Goal: Complete application form

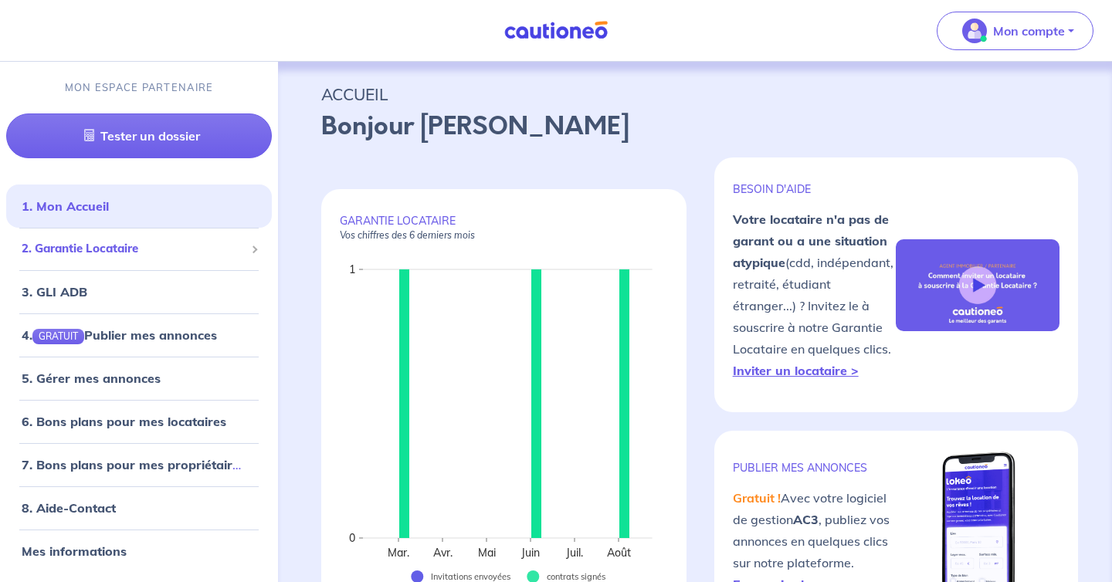
click at [175, 244] on span "2. Garantie Locataire" at bounding box center [133, 249] width 223 height 18
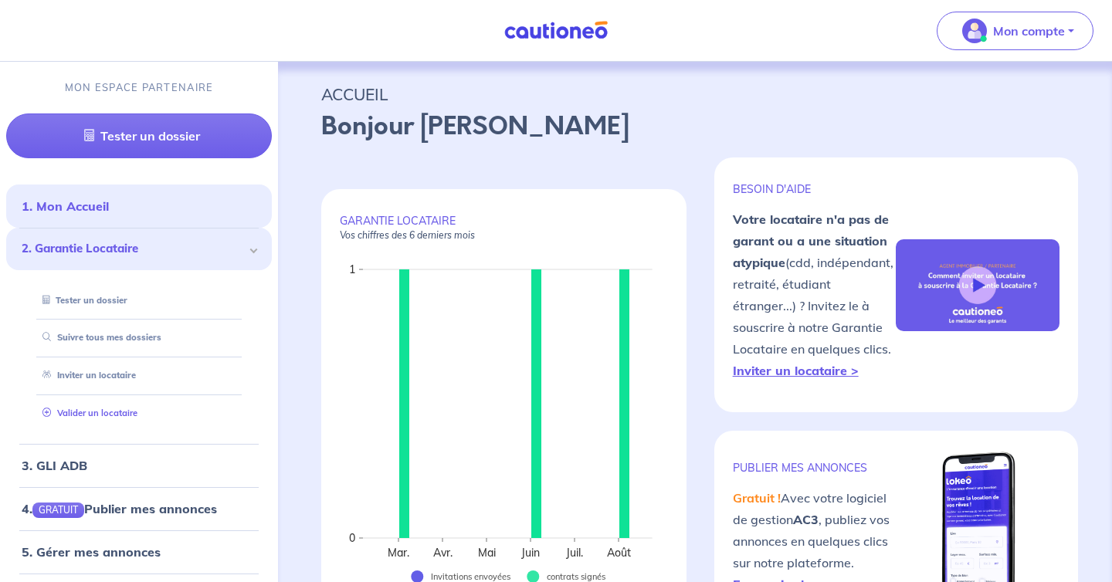
click at [137, 408] on link "Valider un locataire" at bounding box center [86, 413] width 101 height 11
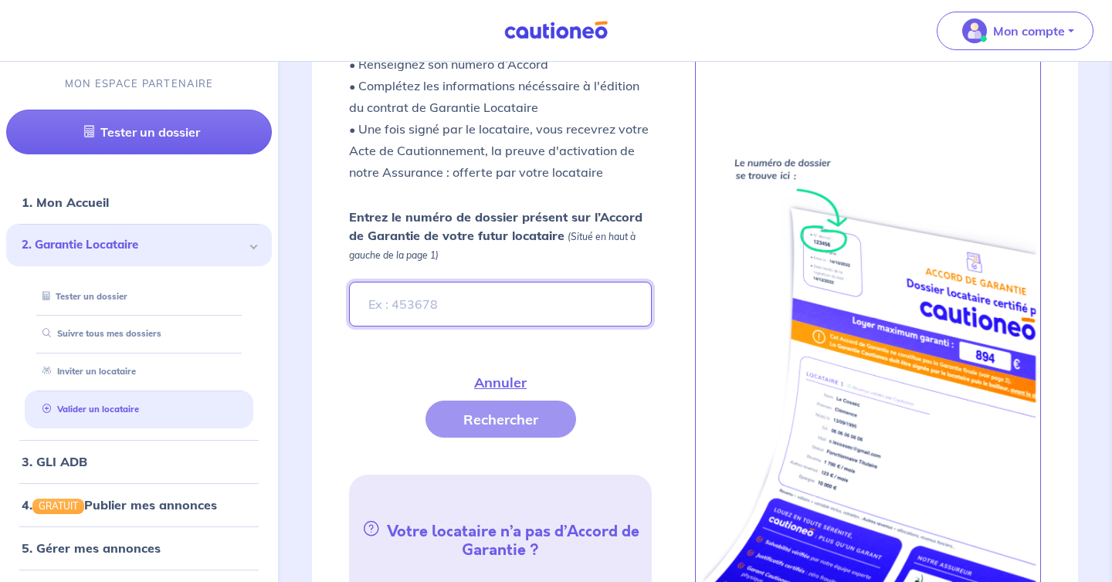
scroll to position [530, 0]
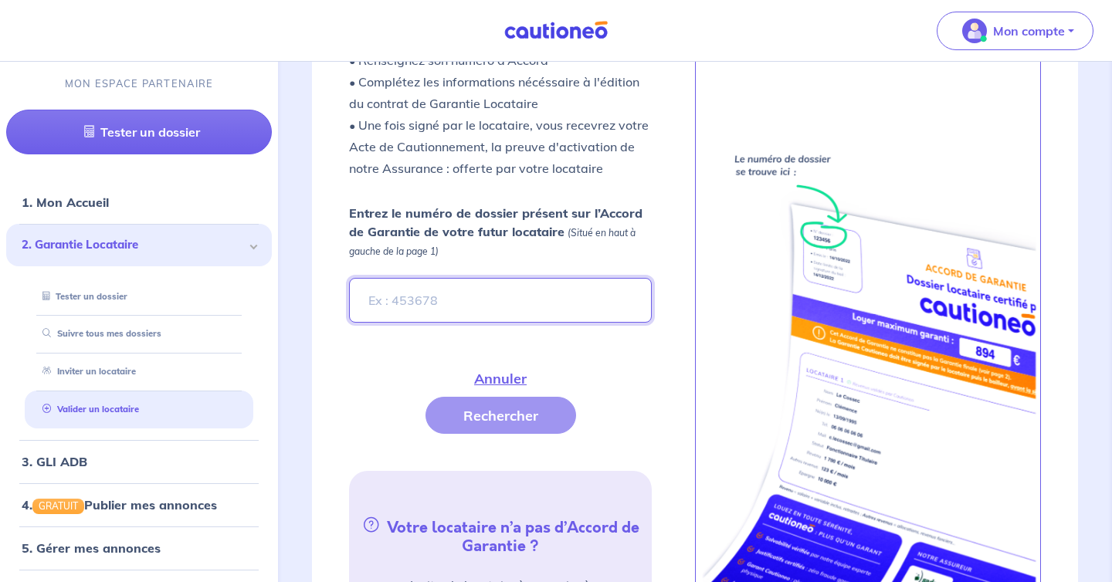
paste input "reELRU"
type input "reELRU"
click at [556, 397] on button "Rechercher" at bounding box center [500, 415] width 151 height 37
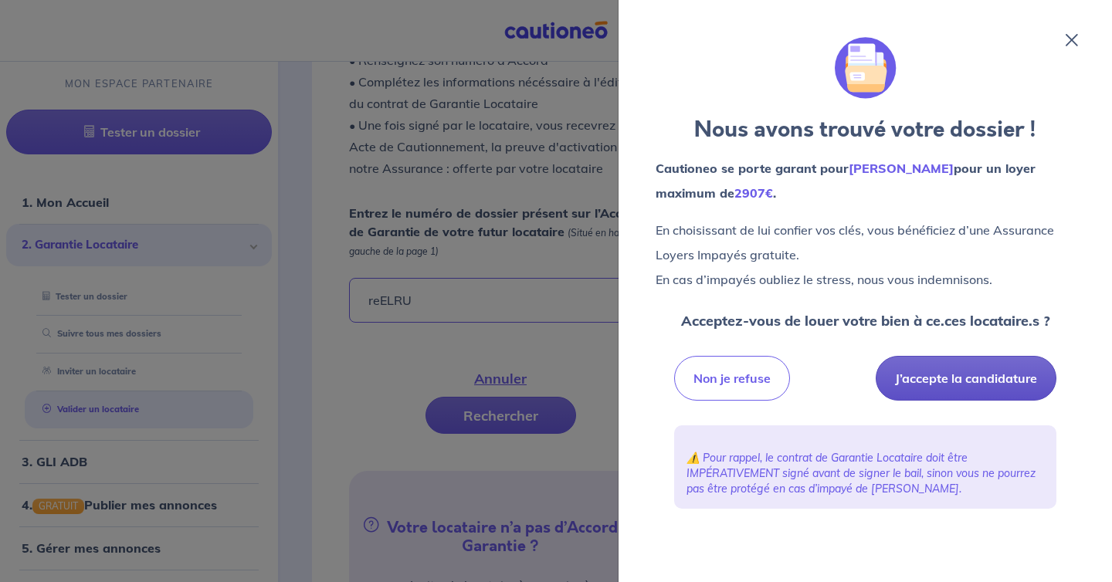
click at [932, 367] on button "J’accepte la candidature" at bounding box center [965, 378] width 181 height 45
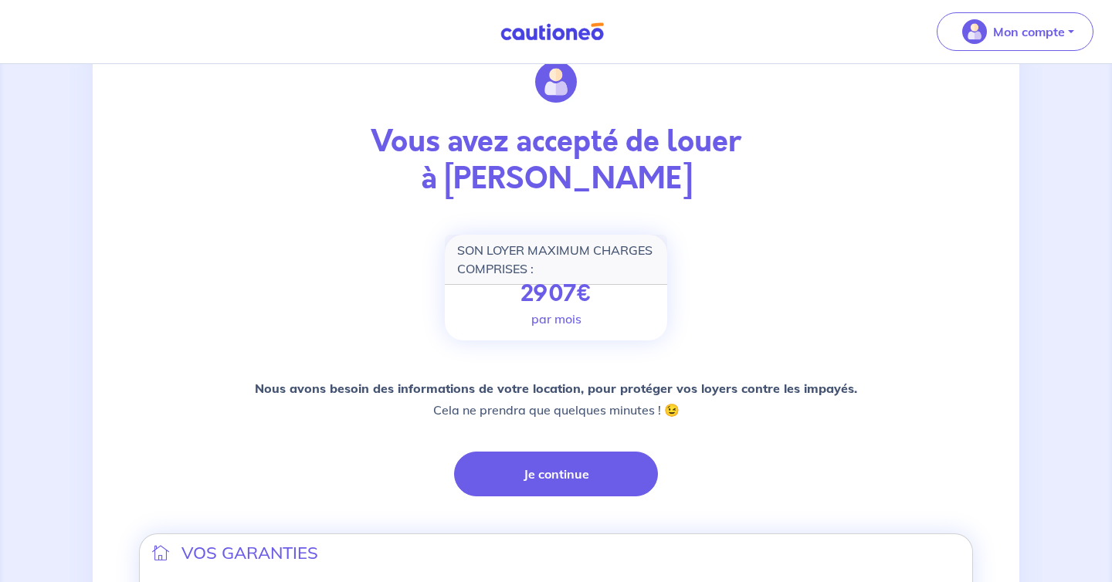
scroll to position [126, 0]
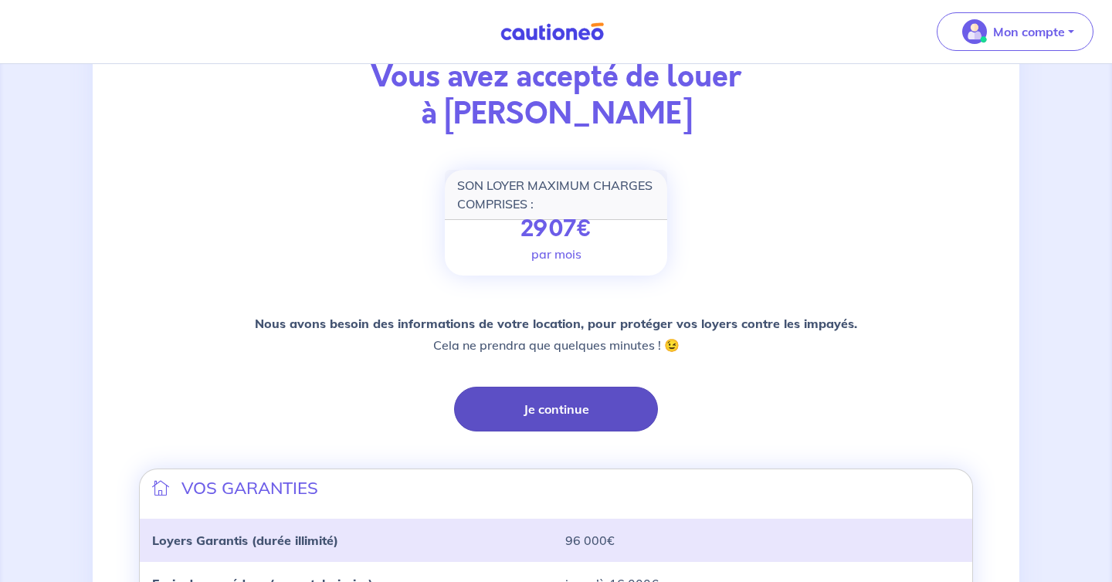
click at [566, 399] on button "Je continue" at bounding box center [556, 409] width 204 height 45
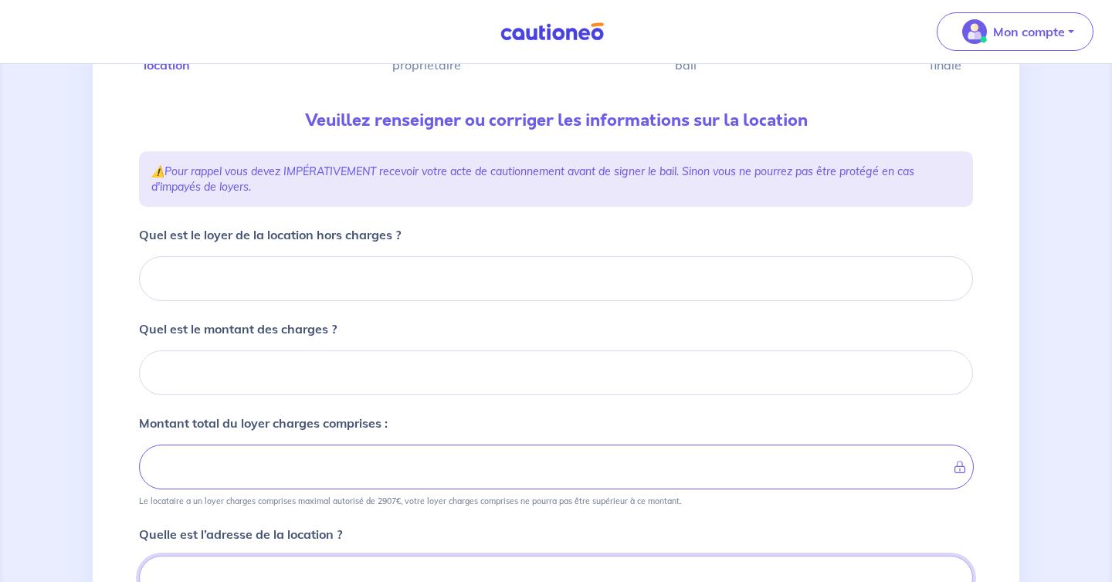
scroll to position [127, 0]
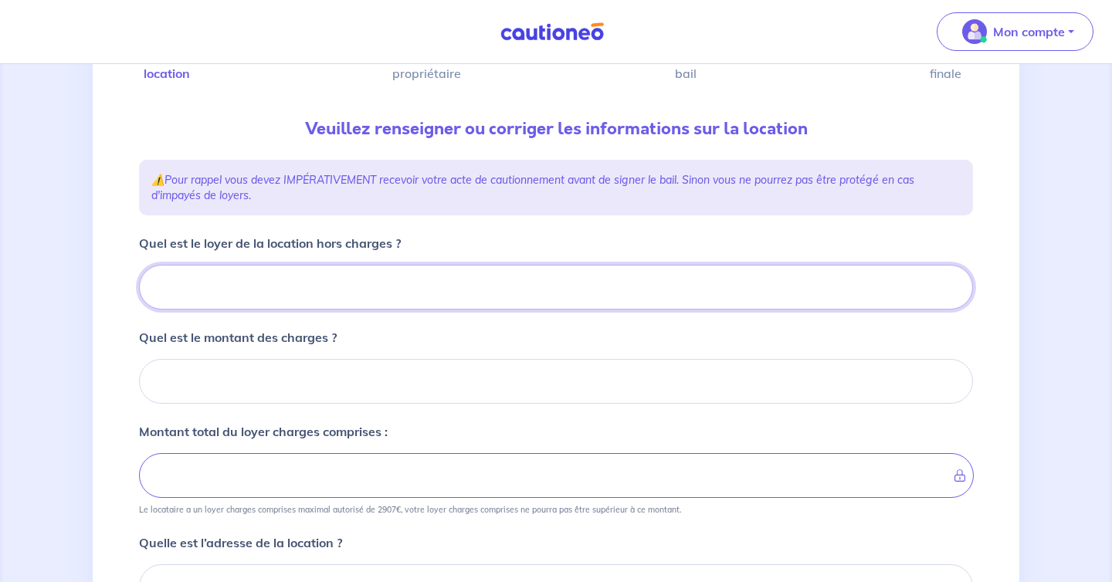
click at [353, 274] on input "Quel est le loyer de la location hors charges ?" at bounding box center [556, 287] width 834 height 45
type input "1"
type input "16"
type input "165"
type input "1653"
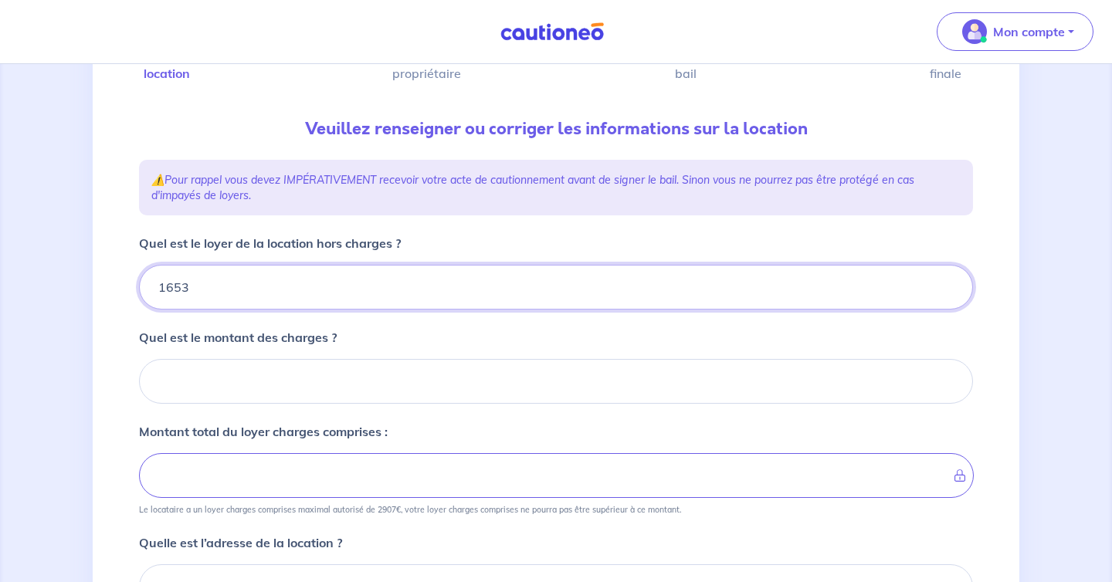
type input "1653"
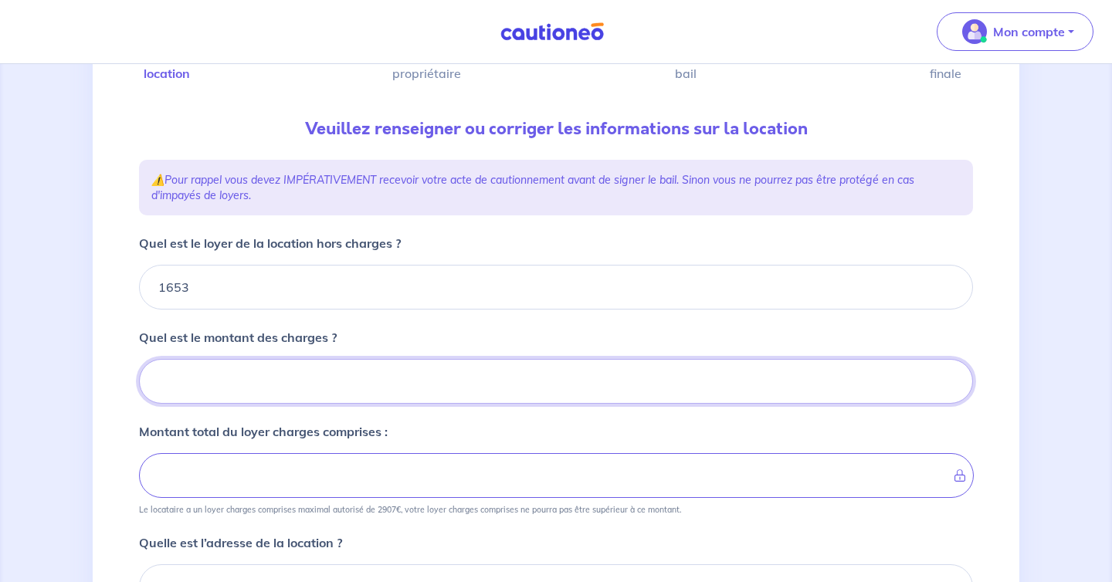
click at [428, 378] on input "Quel est le montant des charges ?" at bounding box center [556, 381] width 834 height 45
type input "9"
type input "1662"
type input "96"
type input "1749"
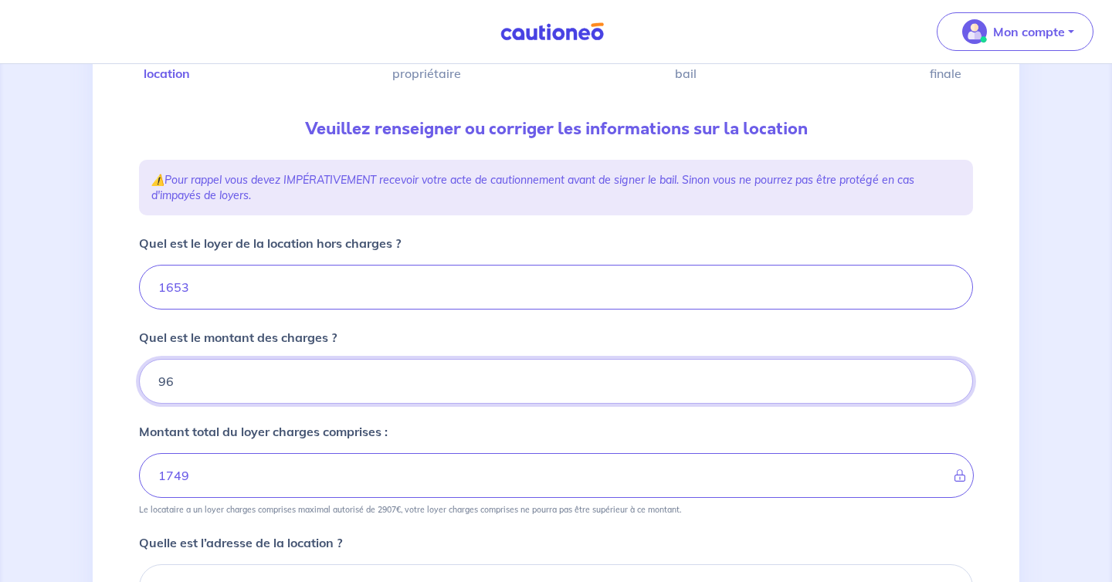
type input "96"
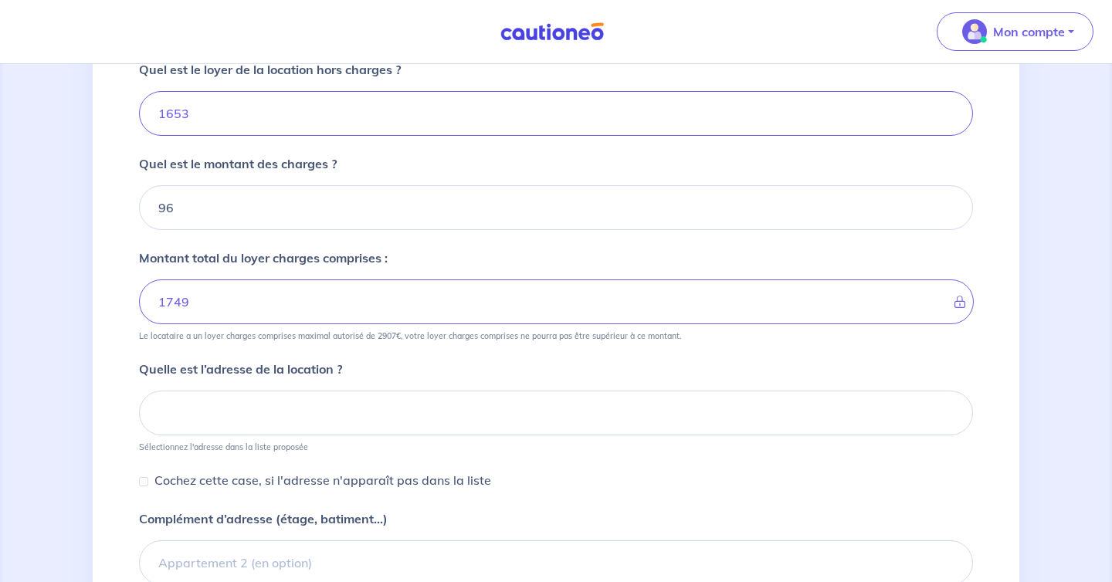
scroll to position [305, 0]
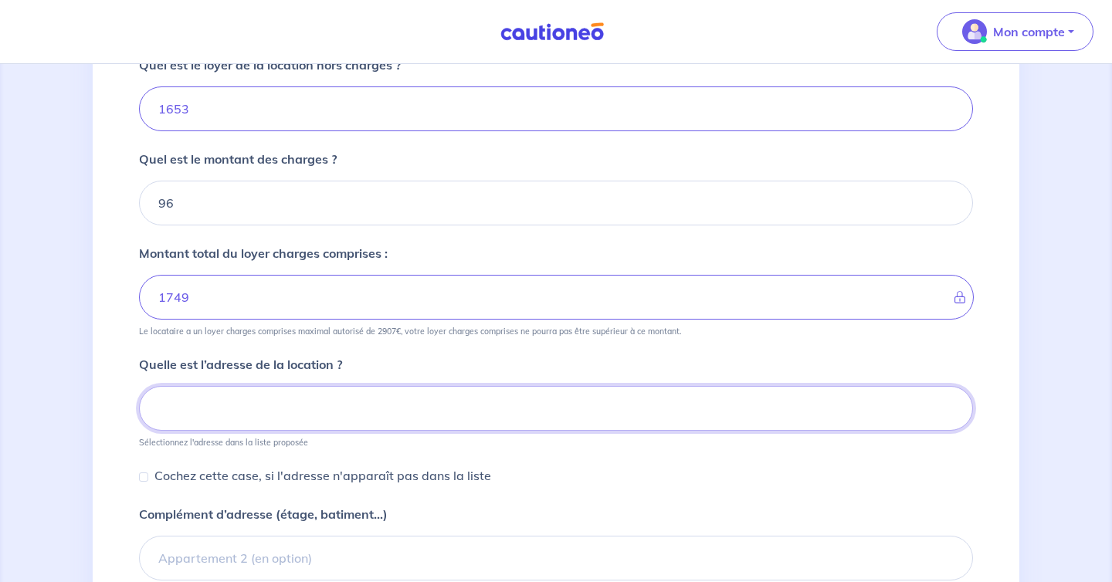
click at [394, 397] on input at bounding box center [556, 408] width 834 height 45
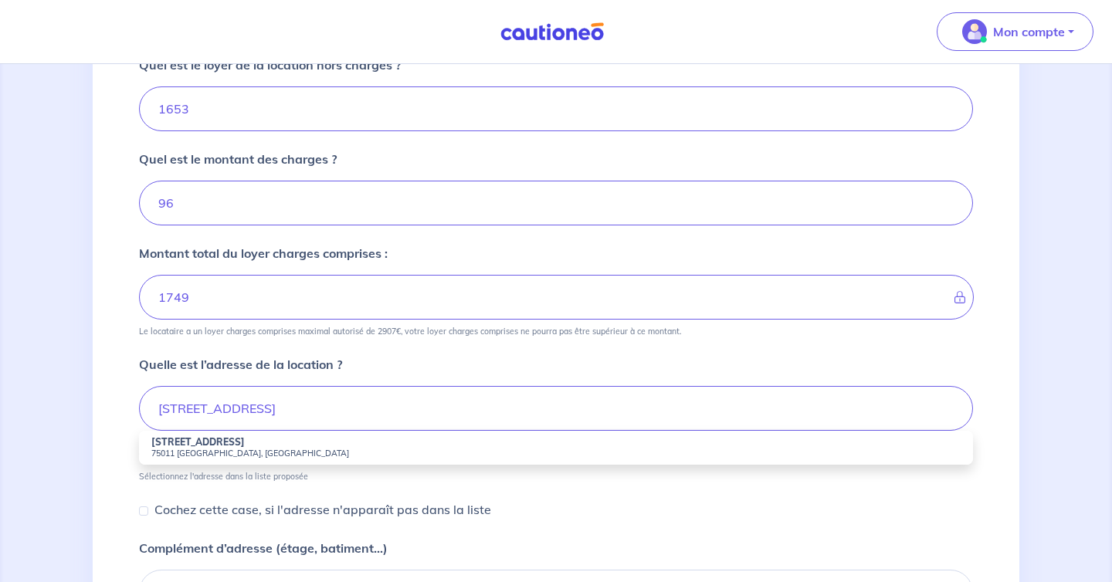
click at [346, 458] on small "75011 [GEOGRAPHIC_DATA], [GEOGRAPHIC_DATA]" at bounding box center [555, 453] width 809 height 11
type input "[STREET_ADDRESS]"
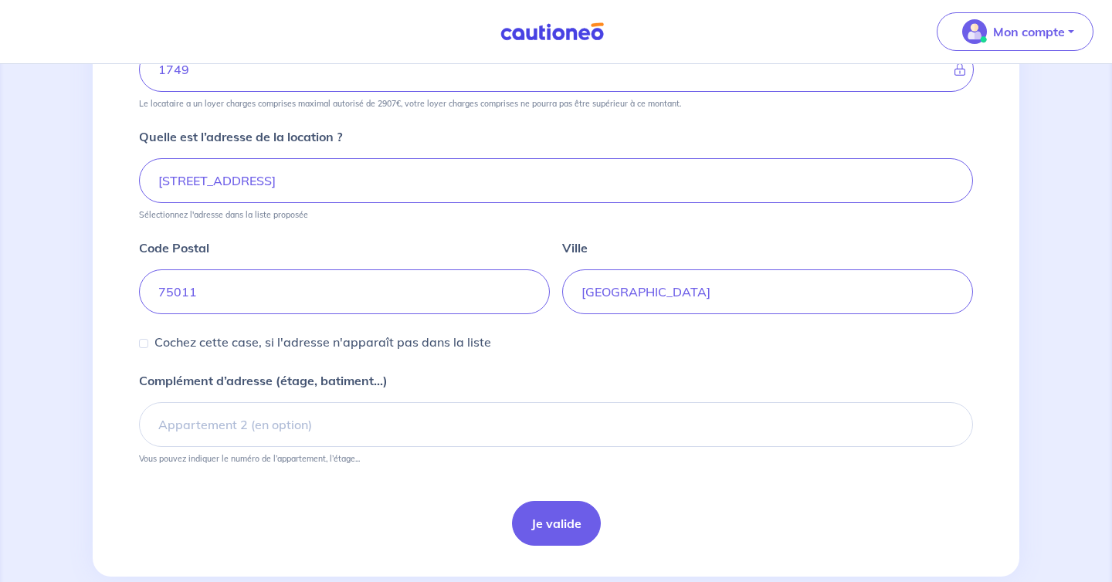
scroll to position [550, 0]
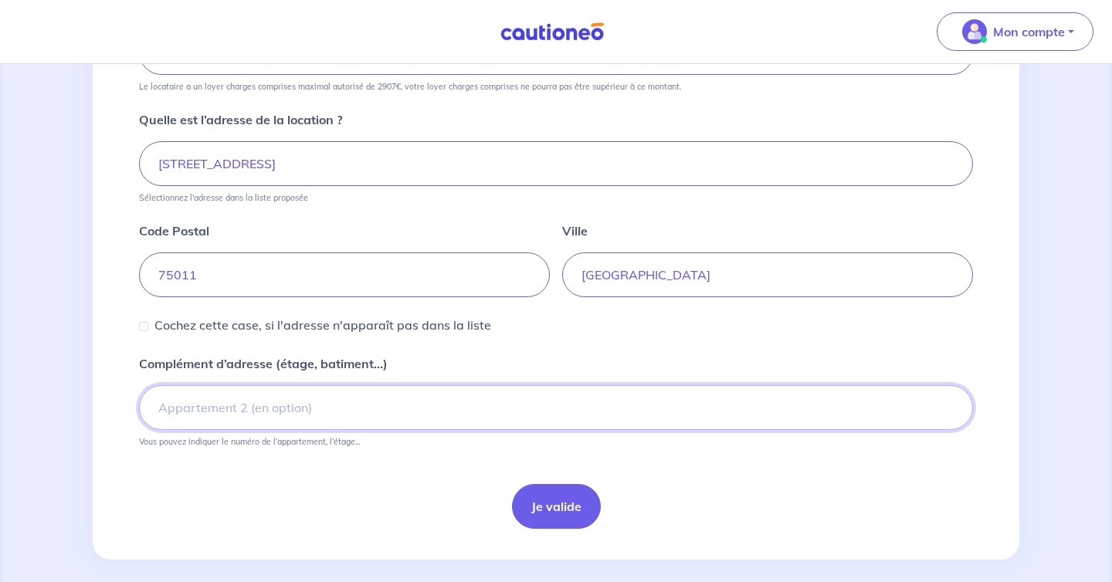
click at [226, 412] on input "Complément d’adresse (étage, batiment...)" at bounding box center [556, 407] width 834 height 45
type input "bâtiment cour, 1er étage, porte droite"
click at [549, 495] on button "Je valide" at bounding box center [556, 506] width 89 height 45
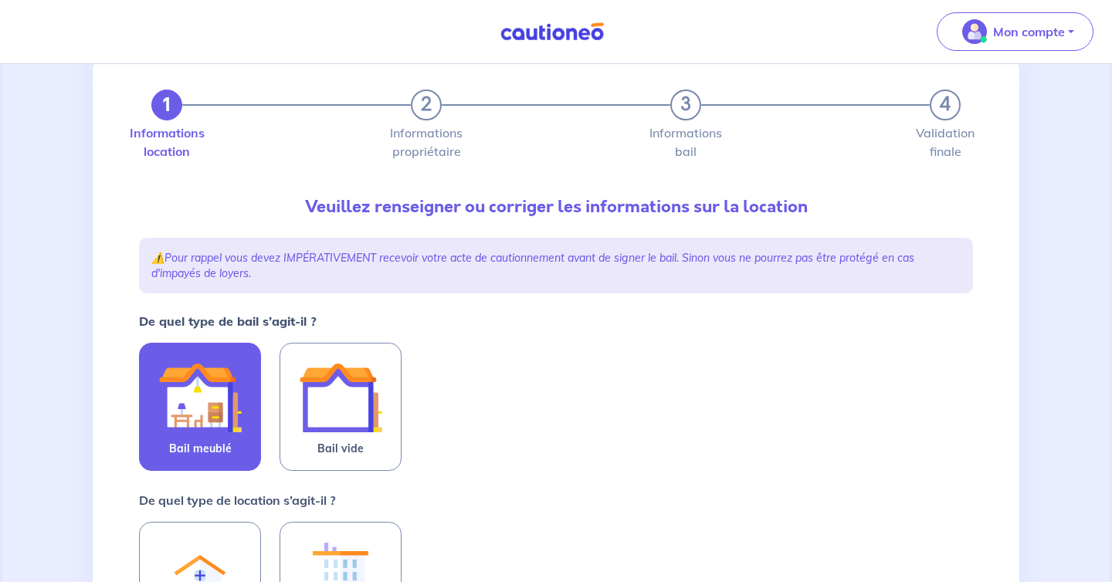
click at [203, 411] on img at bounding box center [199, 397] width 83 height 83
click at [0, 0] on input "Bail meublé" at bounding box center [0, 0] width 0 height 0
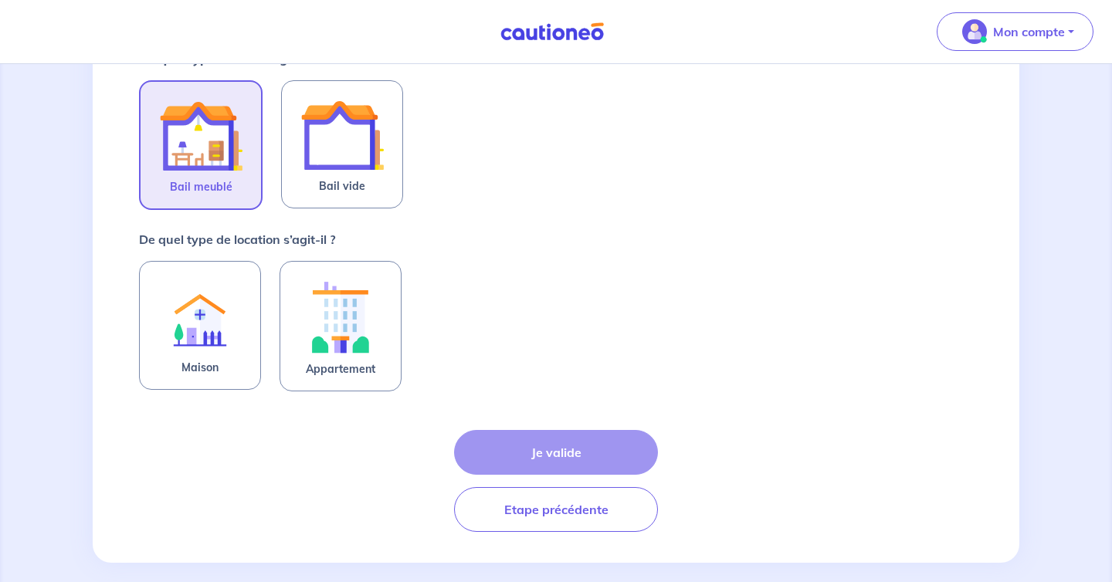
scroll to position [328, 0]
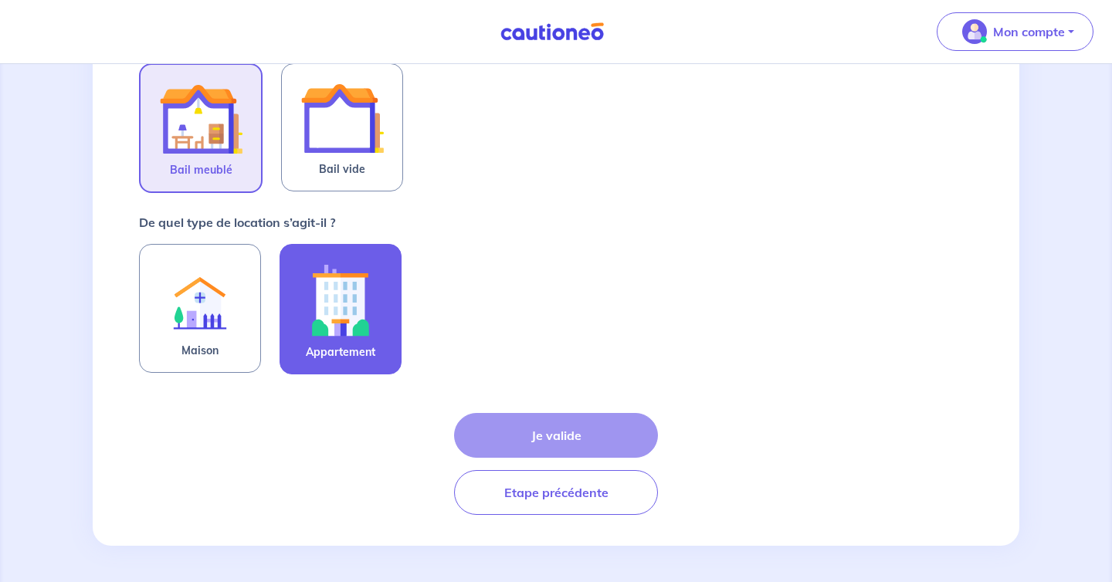
click at [338, 299] on img at bounding box center [340, 300] width 83 height 86
click at [0, 0] on input "Appartement" at bounding box center [0, 0] width 0 height 0
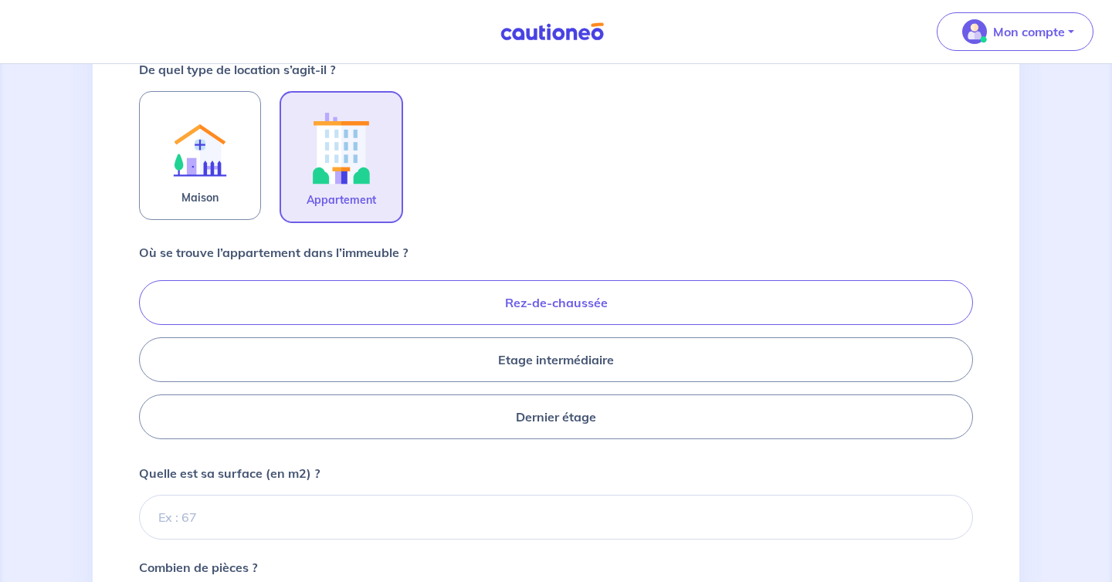
scroll to position [563, 0]
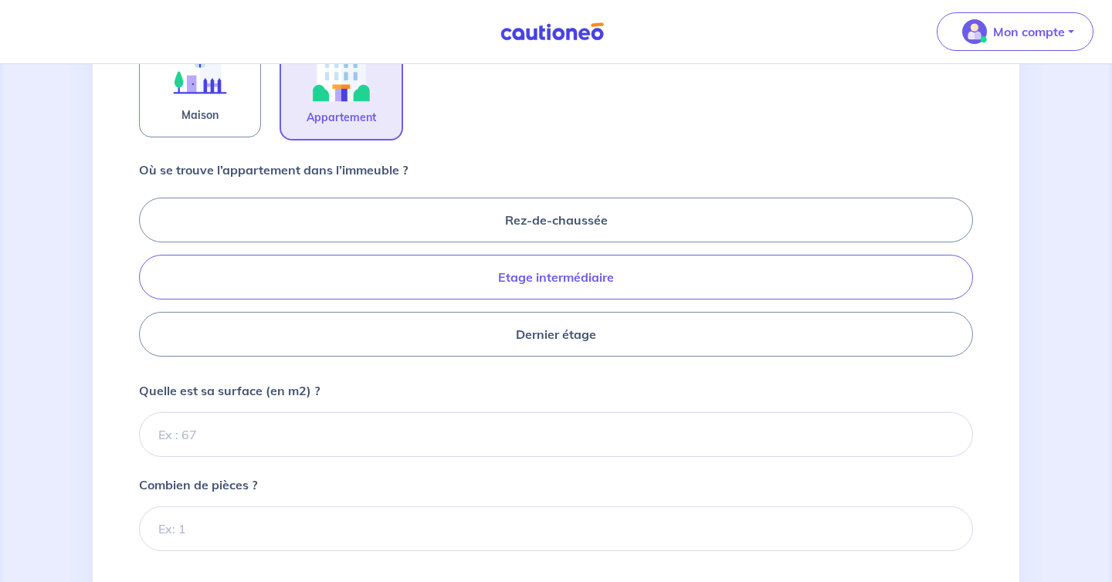
click at [536, 279] on label "Etage intermédiaire" at bounding box center [556, 277] width 834 height 45
click at [149, 279] on input "Etage intermédiaire" at bounding box center [144, 277] width 10 height 10
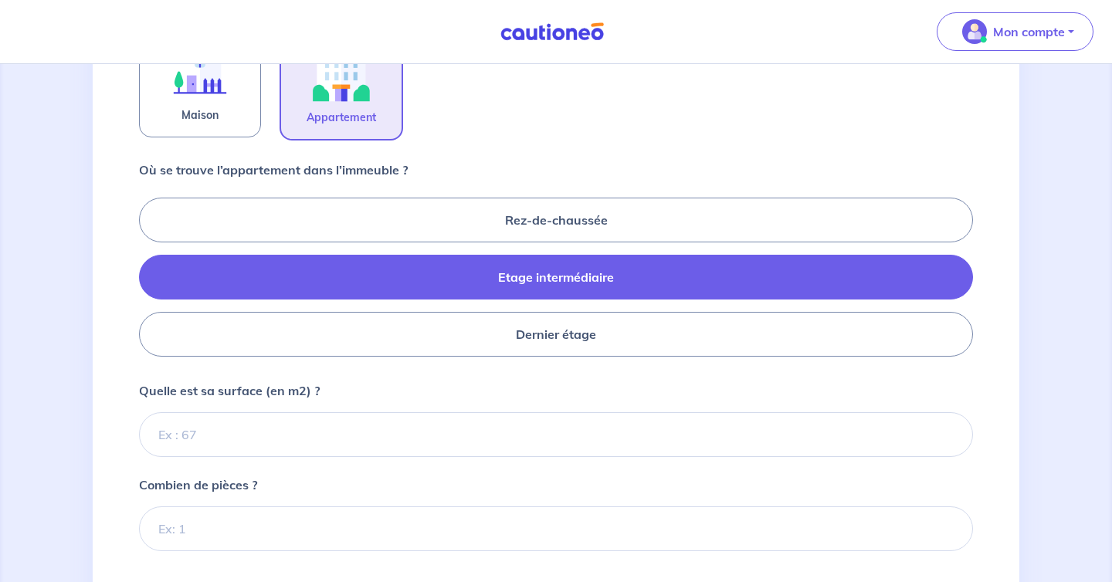
radio input "true"
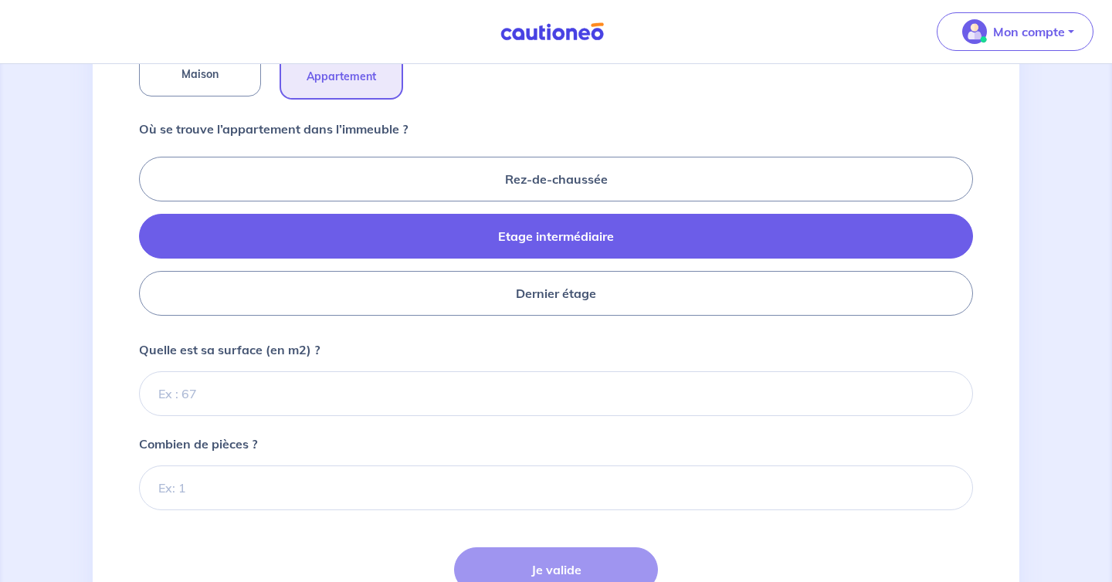
scroll to position [668, 0]
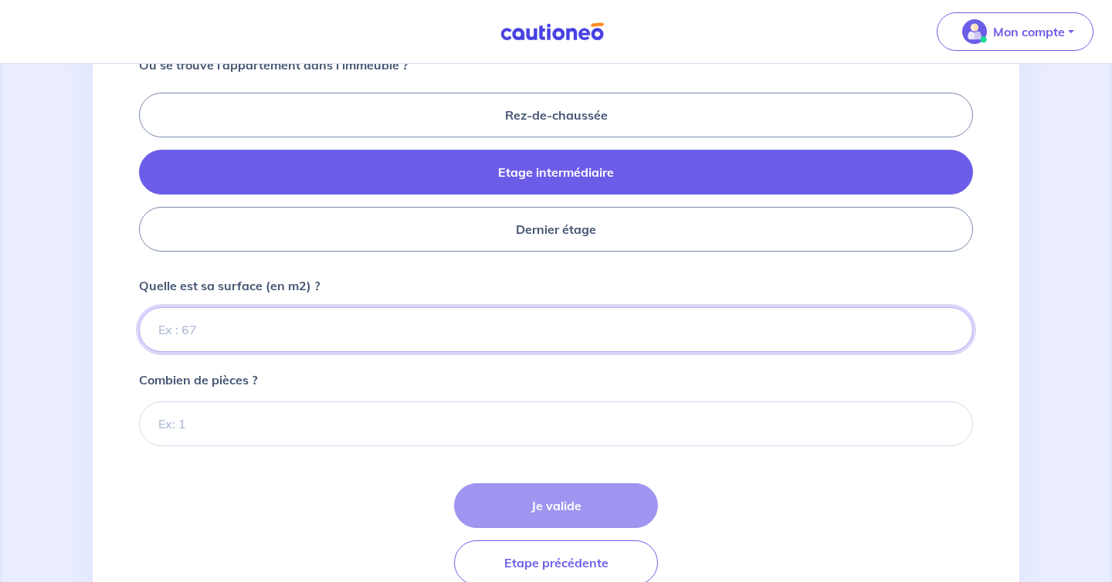
click at [379, 320] on input "Quelle est sa surface (en m2) ?" at bounding box center [556, 329] width 834 height 45
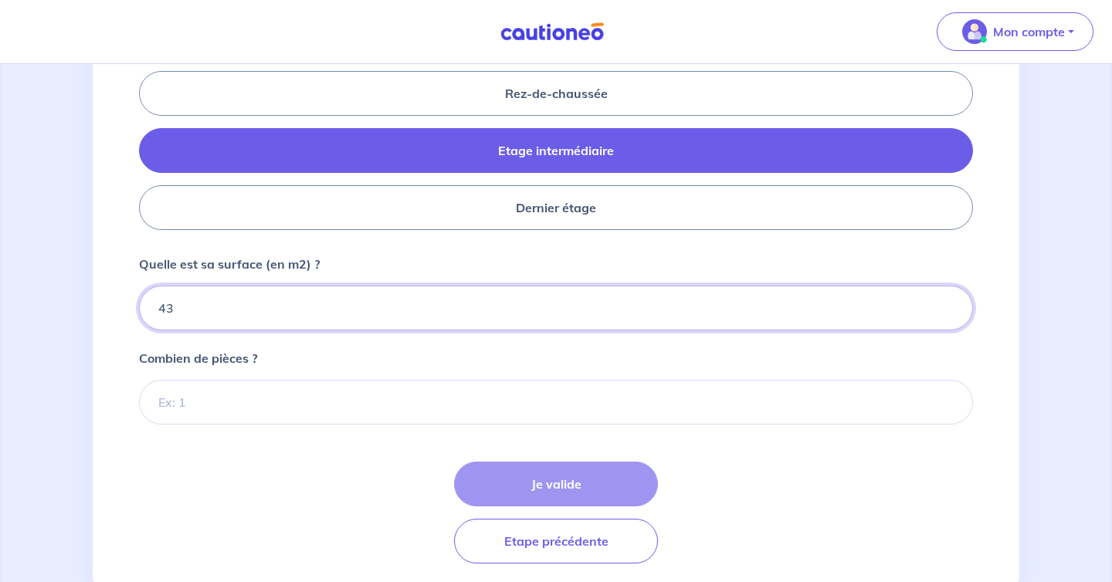
scroll to position [709, 0]
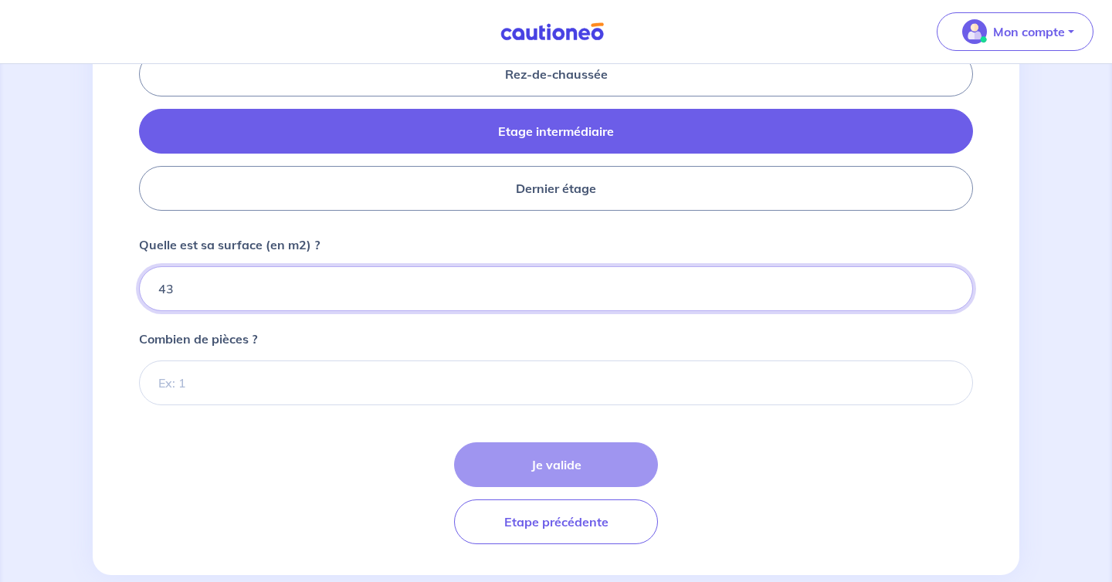
type input "43"
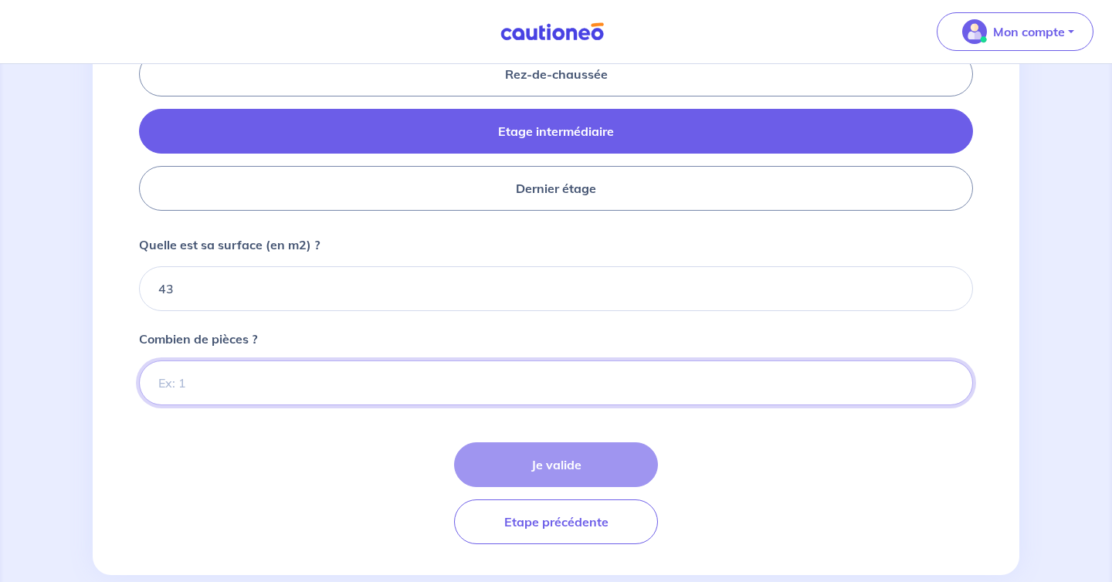
click at [580, 387] on input "Combien de pièces ?" at bounding box center [556, 382] width 834 height 45
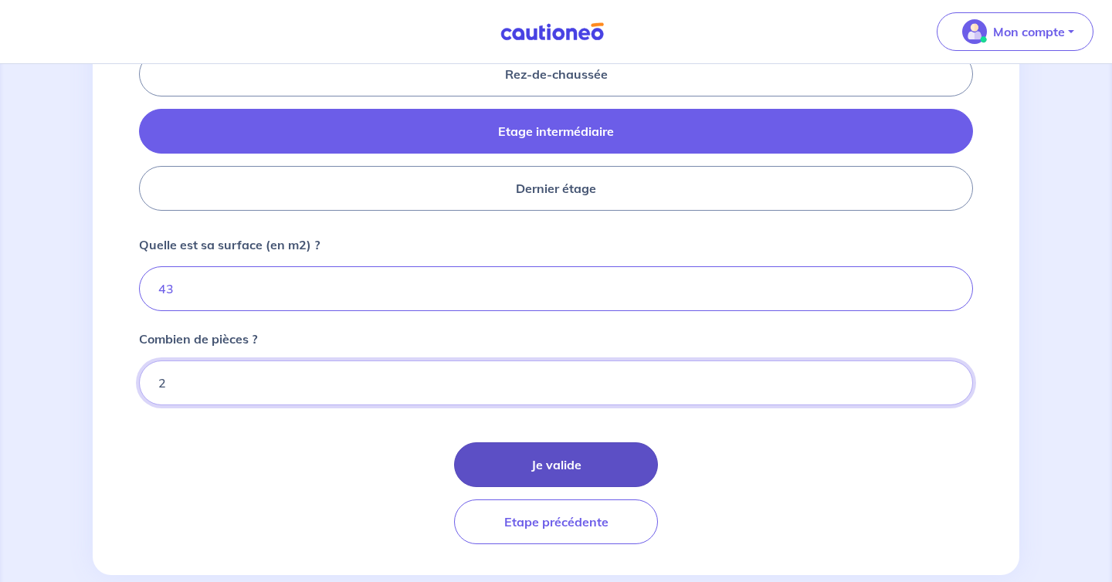
type input "2"
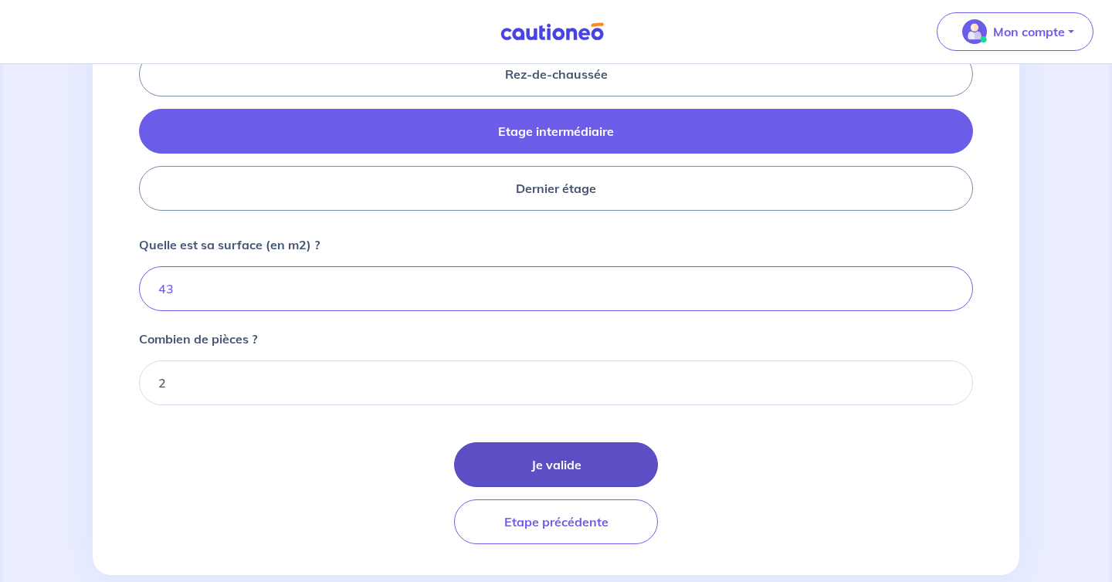
click at [574, 461] on button "Je valide" at bounding box center [556, 464] width 204 height 45
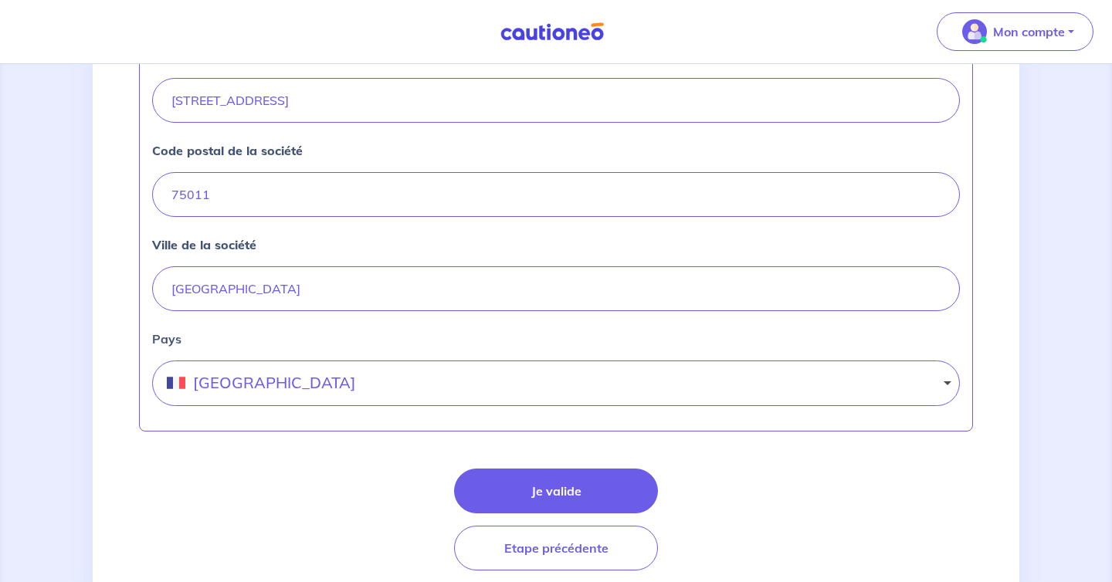
scroll to position [726, 0]
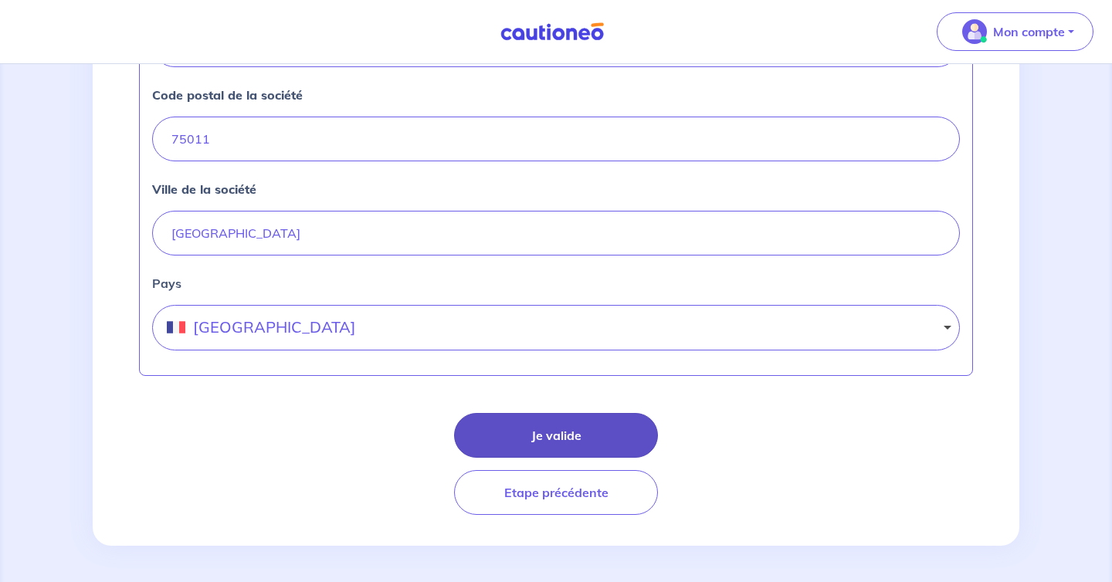
click at [577, 429] on button "Je valide" at bounding box center [556, 435] width 204 height 45
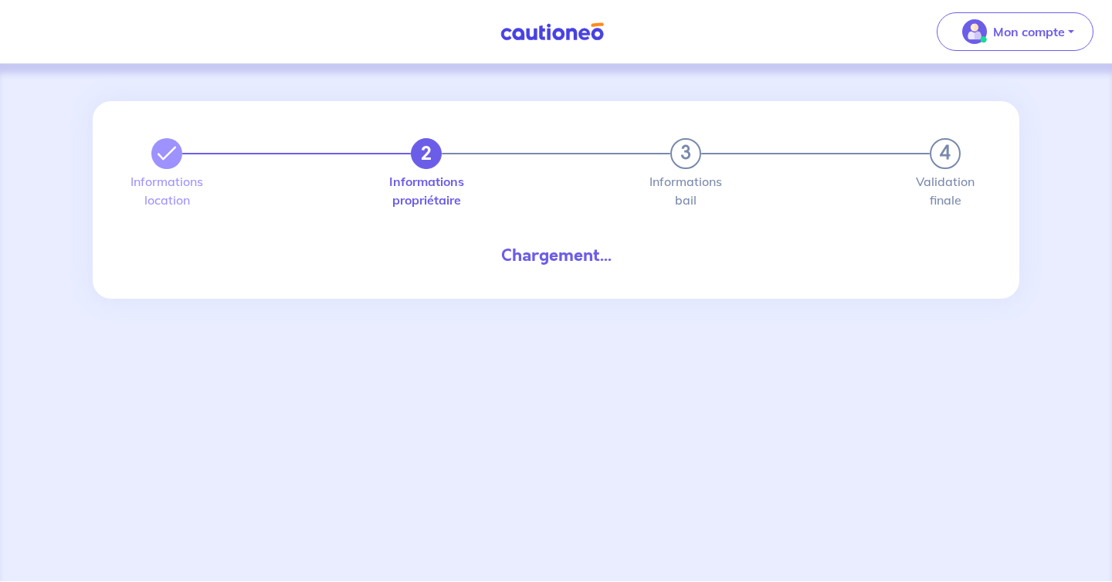
select select "FR"
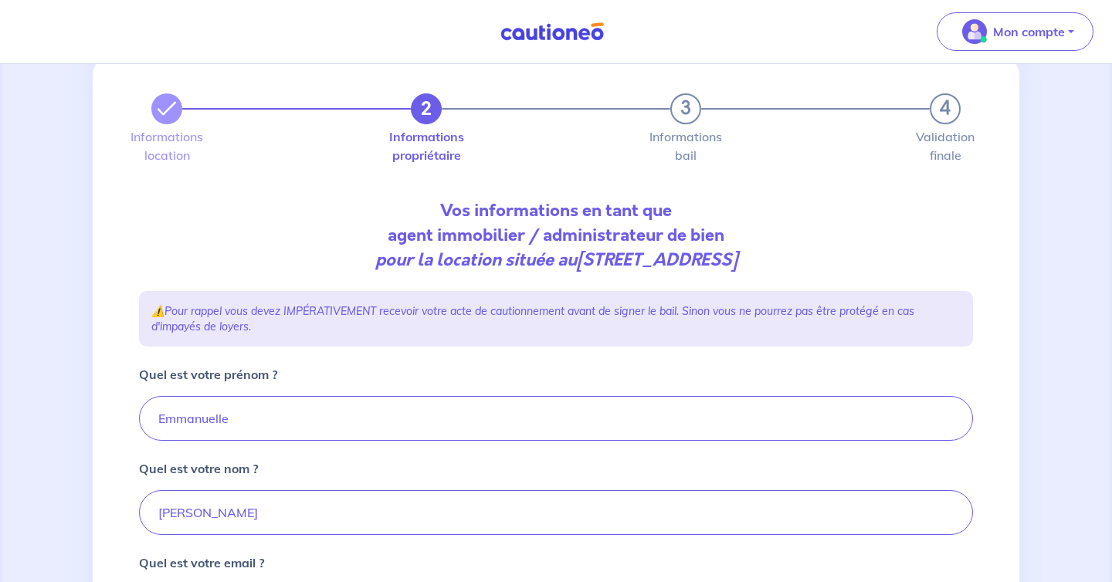
scroll to position [170, 0]
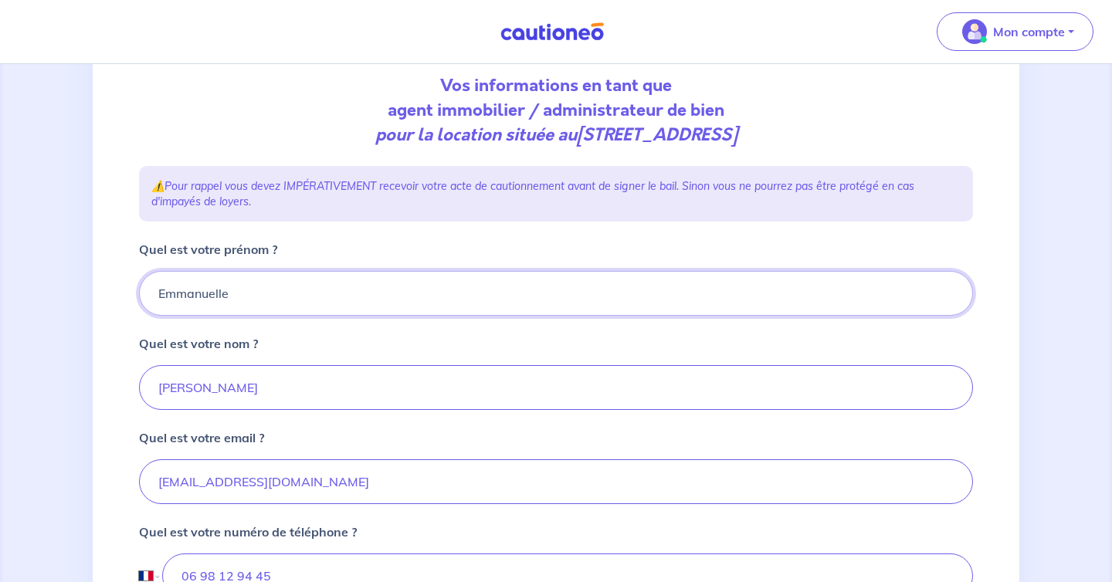
drag, startPoint x: 268, startPoint y: 293, endPoint x: 124, endPoint y: 289, distance: 143.6
click at [124, 289] on div "2 3 4 Informations location Informations propriétaire Informations bail Validat…" at bounding box center [556, 349] width 926 height 837
type input "[PERSON_NAME]"
drag, startPoint x: 276, startPoint y: 379, endPoint x: 109, endPoint y: 379, distance: 166.7
click at [109, 379] on div "2 3 4 Informations location Informations propriétaire Informations bail Validat…" at bounding box center [556, 349] width 926 height 837
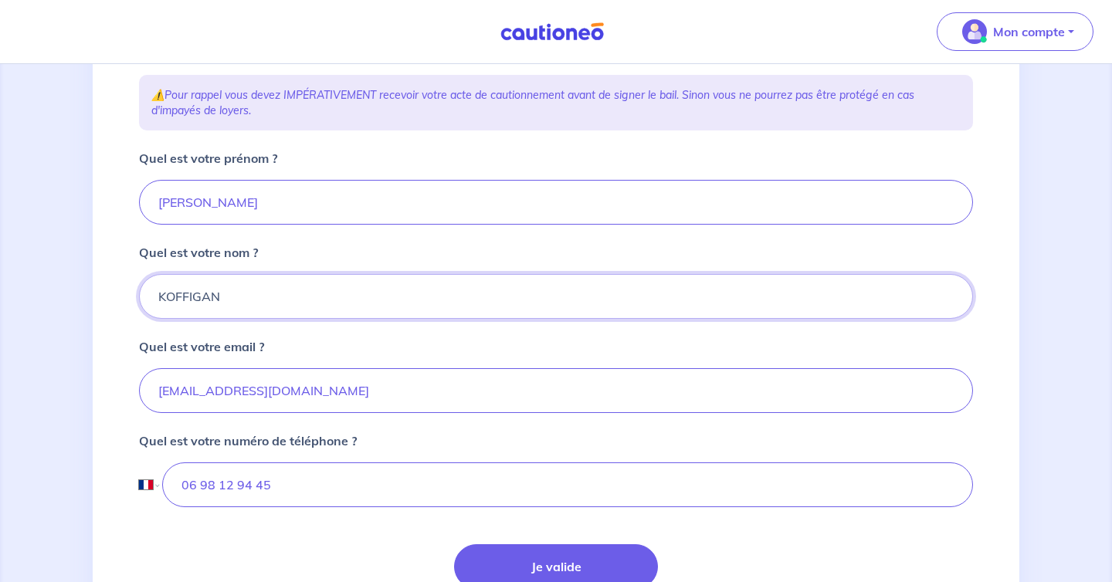
scroll to position [286, 0]
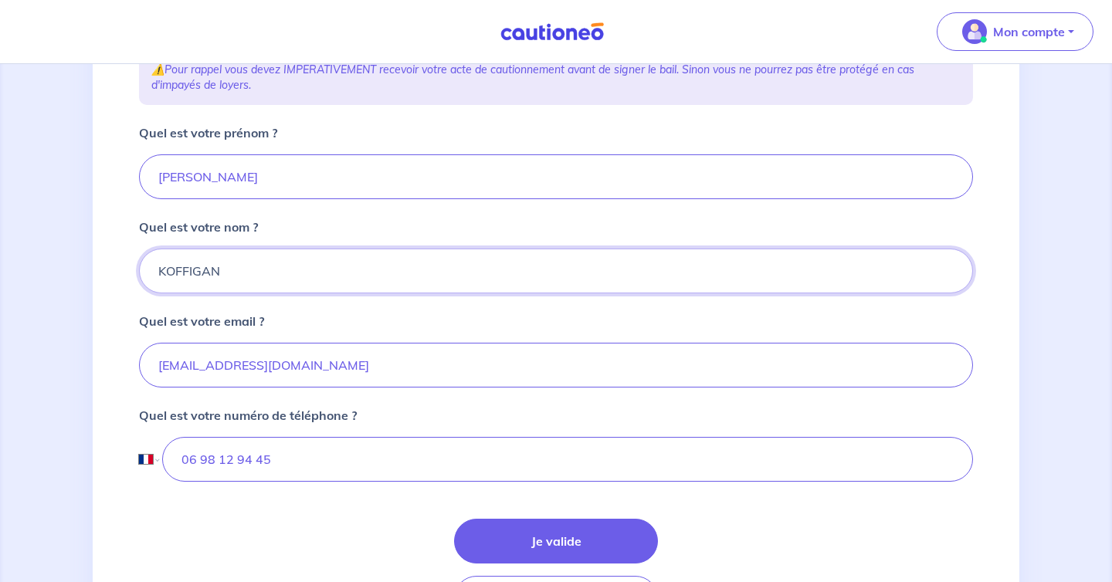
type input "KOFFIGAN"
drag, startPoint x: 325, startPoint y: 367, endPoint x: 110, endPoint y: 347, distance: 215.6
click at [110, 347] on div "2 3 4 Informations location Informations propriétaire Informations bail Validat…" at bounding box center [556, 233] width 926 height 837
type input "[PERSON_NAME][EMAIL_ADDRESS][DOMAIN_NAME]"
drag, startPoint x: 298, startPoint y: 463, endPoint x: 201, endPoint y: 463, distance: 97.3
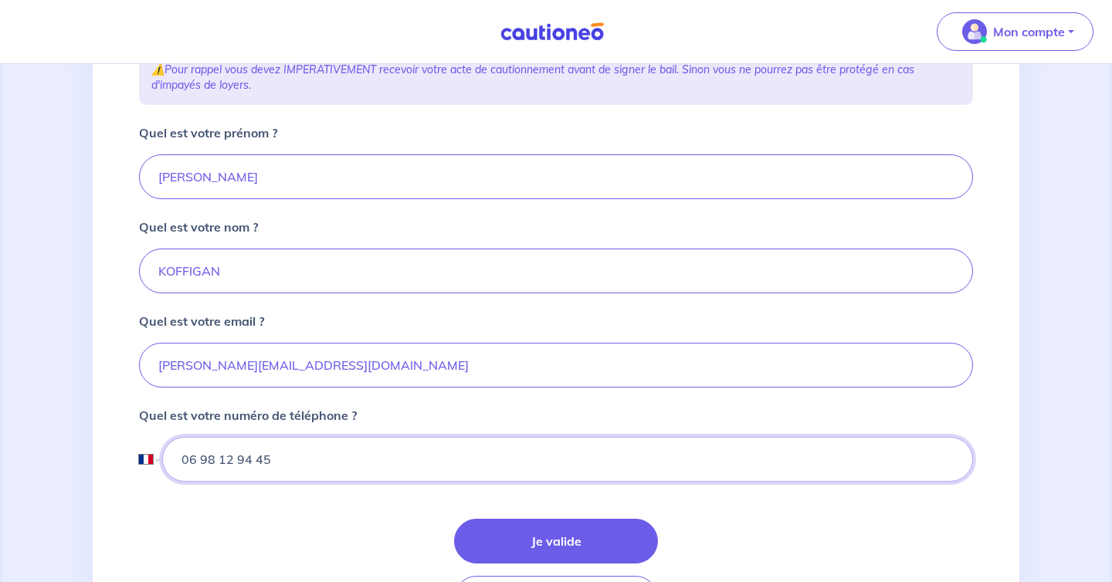
click at [201, 463] on input "06 98 12 94 45" at bounding box center [567, 459] width 810 height 45
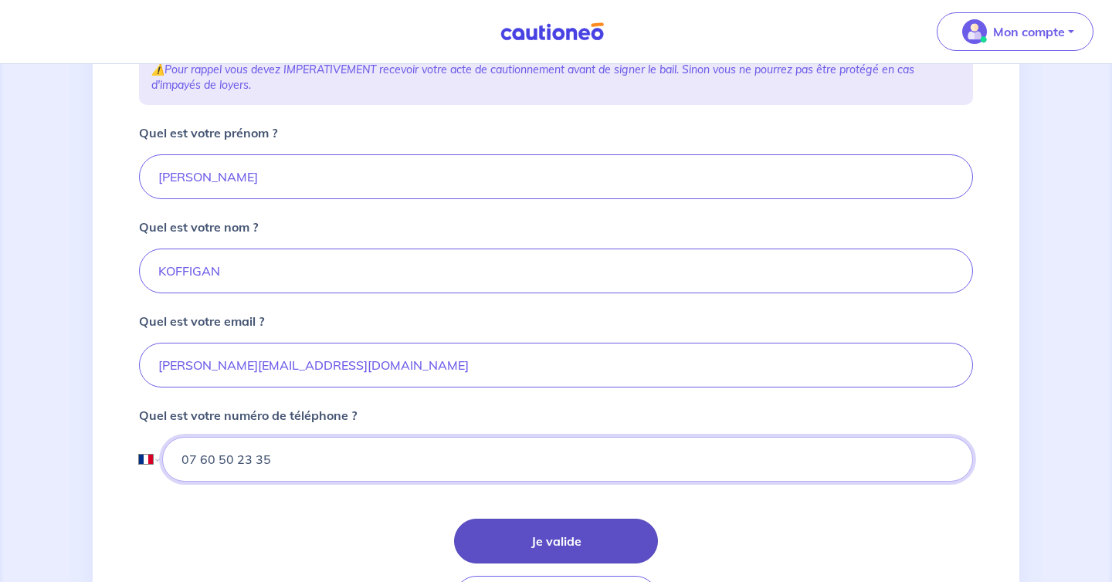
type input "07 60 50 23 35"
click at [503, 549] on button "Je valide" at bounding box center [556, 541] width 204 height 45
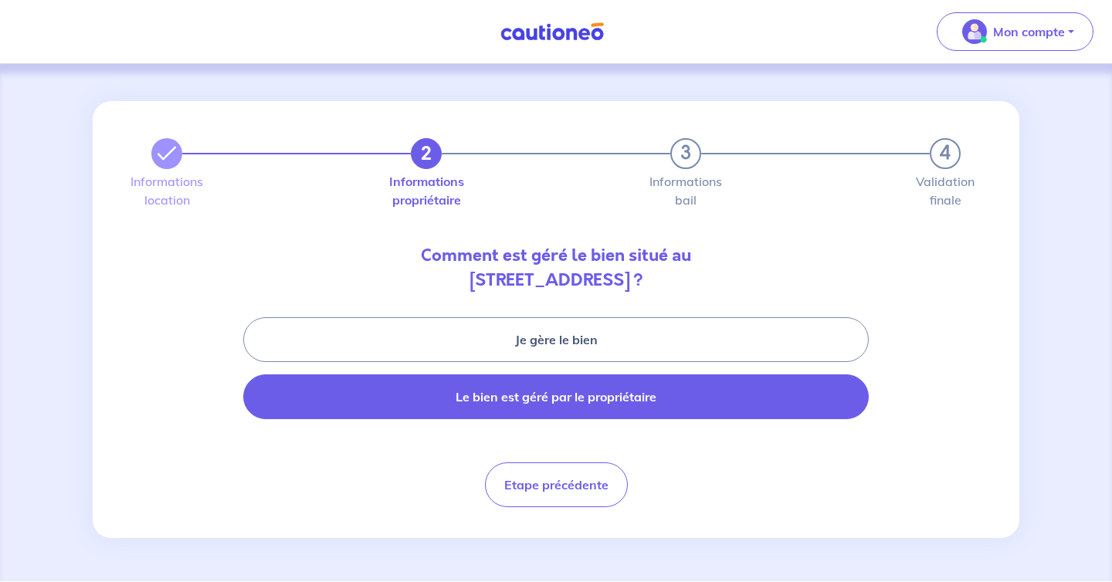
click at [486, 384] on button "Le bien est géré par le propriétaire" at bounding box center [555, 396] width 625 height 45
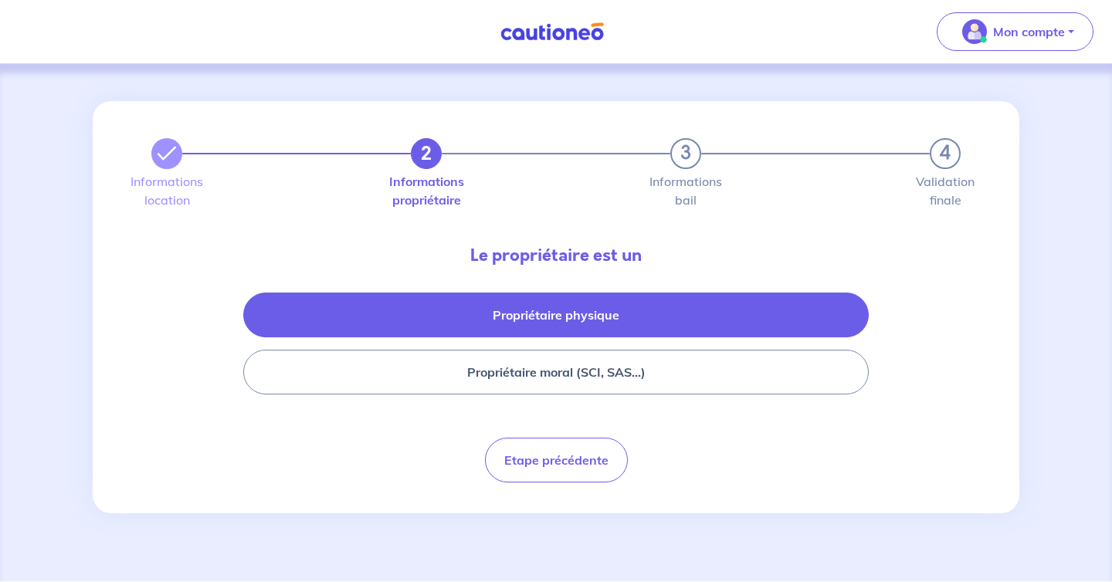
click at [518, 314] on button "Propriétaire physique" at bounding box center [555, 315] width 625 height 45
select select "FR"
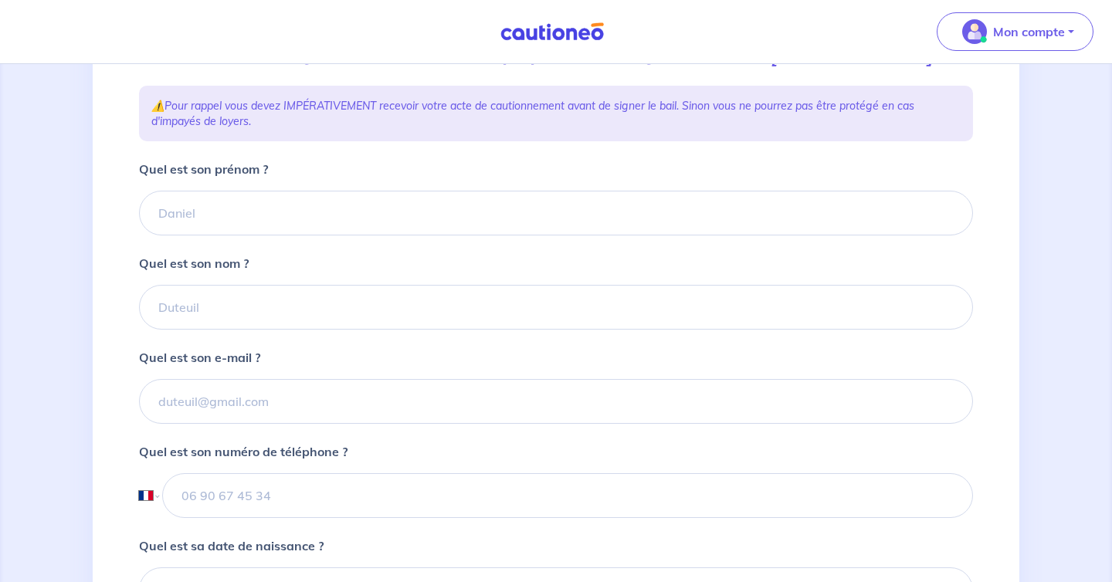
scroll to position [242, 0]
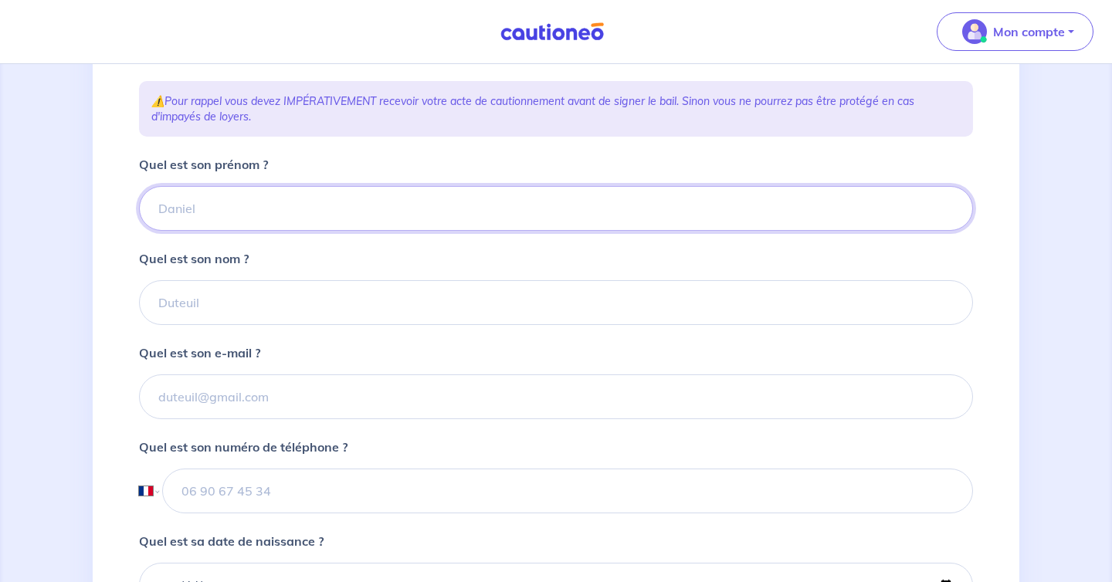
click at [306, 231] on input "Quel est son prénom ?" at bounding box center [556, 208] width 834 height 45
paste input "[PERSON_NAME] née le [DEMOGRAPHIC_DATA] à [GEOGRAPHIC_DATA] , de nationalité [D…"
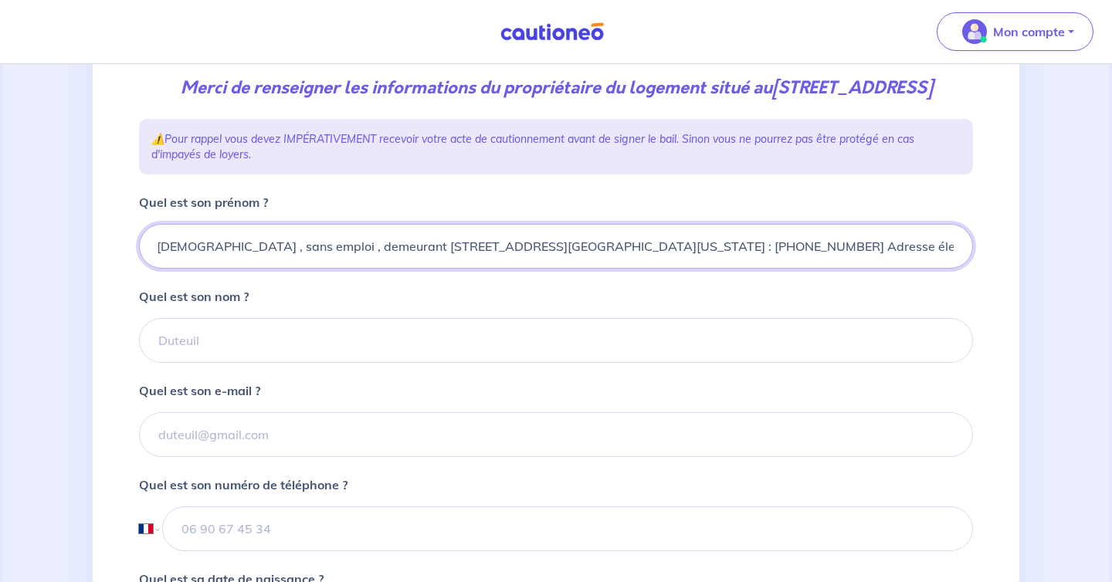
scroll to position [171, 0]
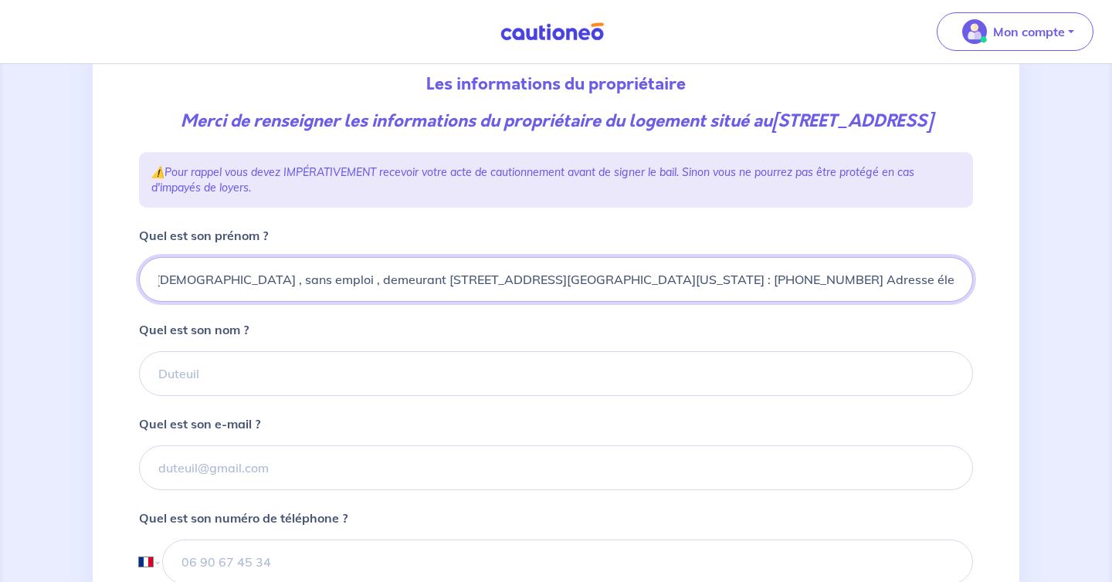
drag, startPoint x: 837, startPoint y: 305, endPoint x: 956, endPoint y: 303, distance: 119.7
click at [956, 302] on input "[PERSON_NAME] née le [DEMOGRAPHIC_DATA] à [GEOGRAPHIC_DATA] , de nationalité [D…" at bounding box center [556, 279] width 834 height 45
type input "[PERSON_NAME] née le [DEMOGRAPHIC_DATA] à [GEOGRAPHIC_DATA] , de nationalité [D…"
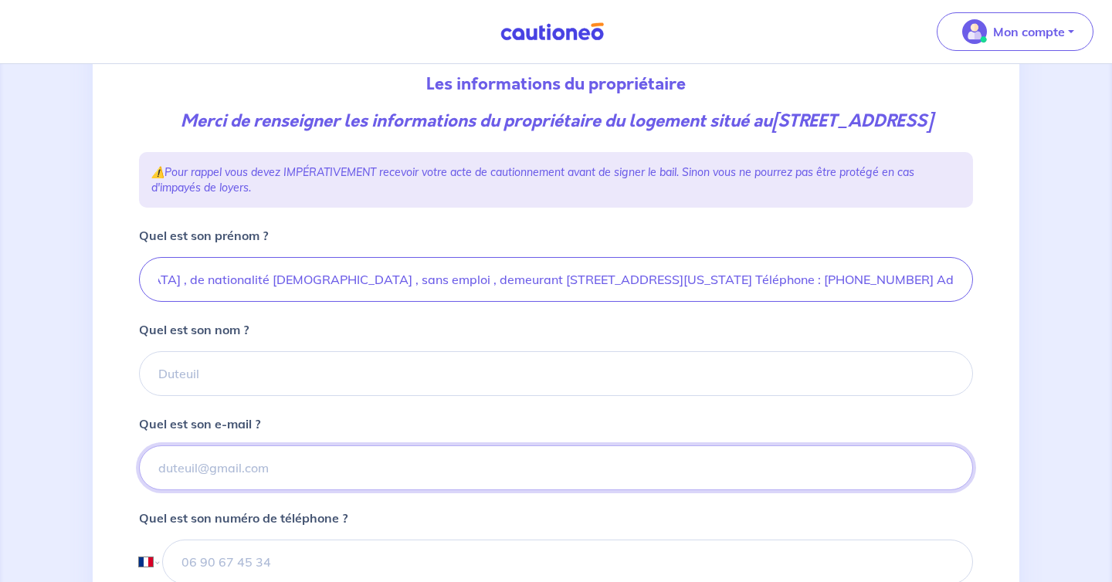
click at [407, 482] on input "Quel est son e-mail ?" at bounding box center [556, 467] width 834 height 45
paste input "eli _ [EMAIL_ADDRESS][DOMAIN_NAME]"
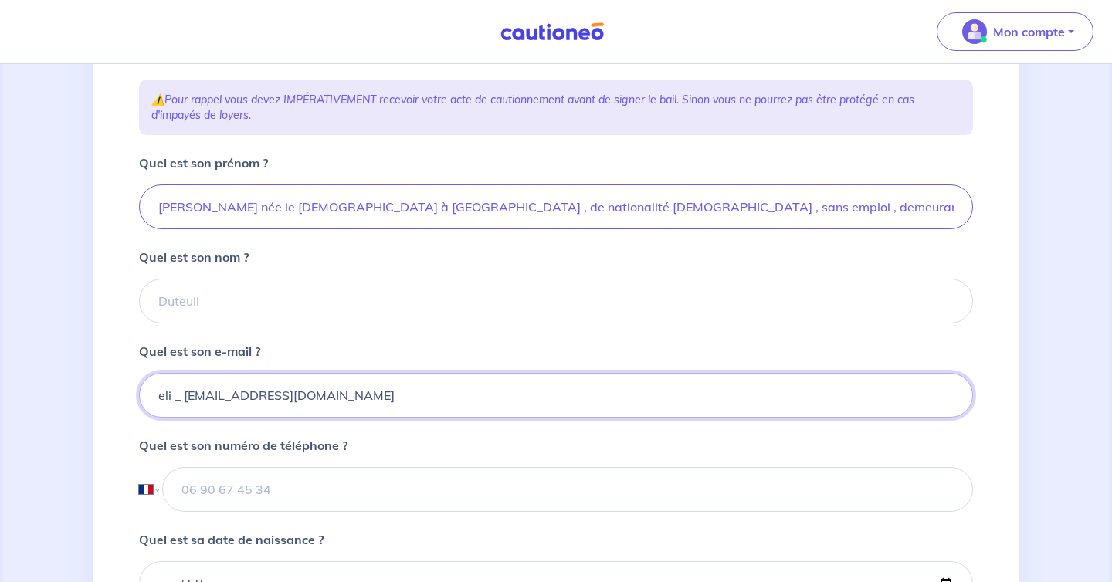
scroll to position [256, 0]
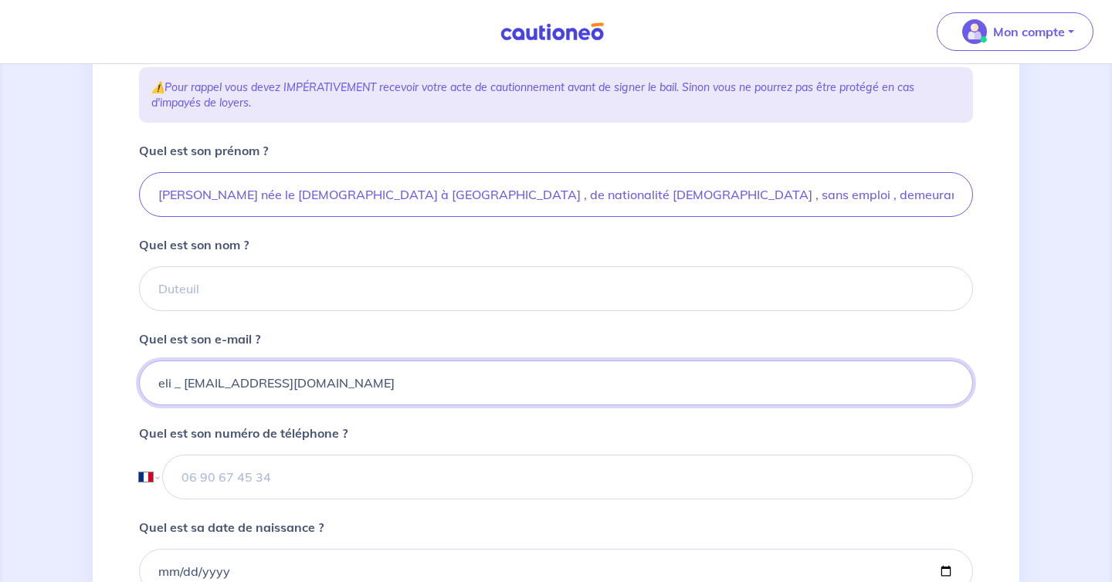
type input "eli _ [EMAIL_ADDRESS][DOMAIN_NAME]"
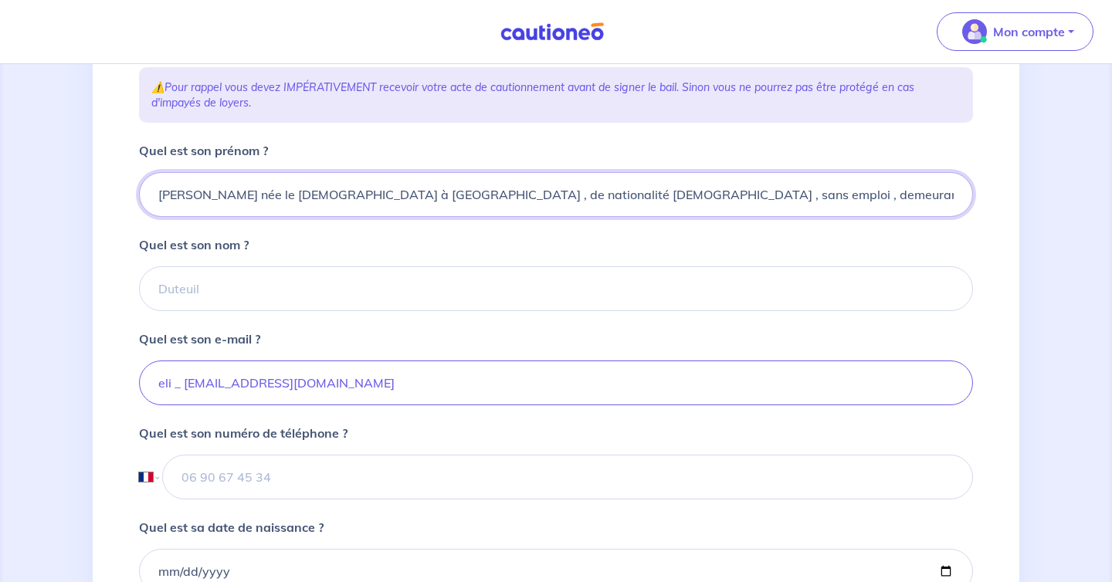
drag, startPoint x: 286, startPoint y: 219, endPoint x: 221, endPoint y: 223, distance: 65.7
click at [221, 217] on input "[PERSON_NAME] née le [DEMOGRAPHIC_DATA] à [GEOGRAPHIC_DATA] , de nationalité [D…" at bounding box center [556, 194] width 834 height 45
type input "[PERSON_NAME] née le [DEMOGRAPHIC_DATA] à [GEOGRAPHIC_DATA] , de nationalité [D…"
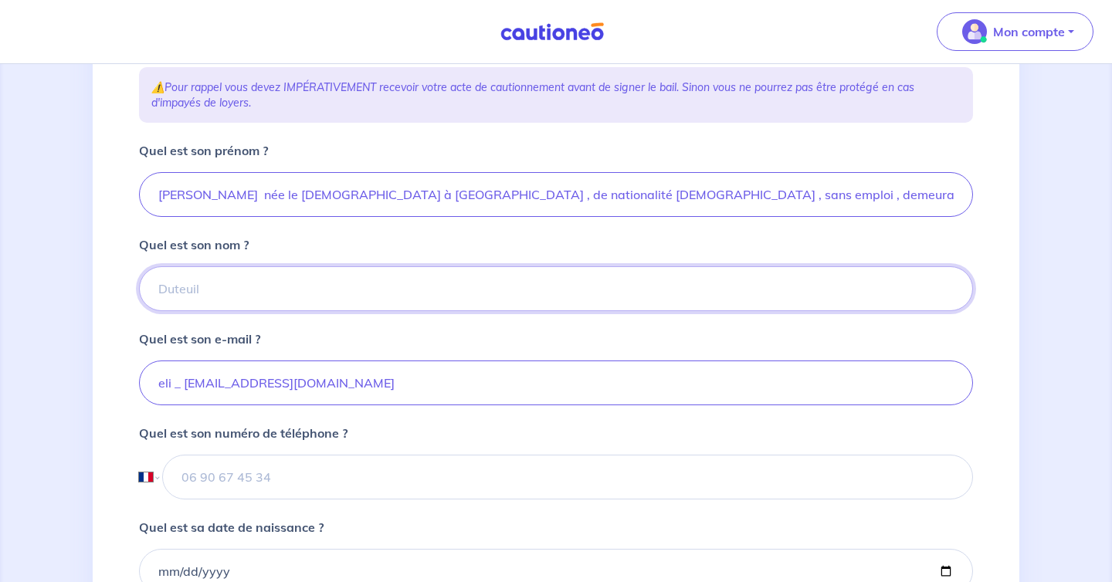
click at [222, 311] on input "Quel est son nom ?" at bounding box center [556, 288] width 834 height 45
paste input "CALLEGARI"
type input "CALLEGARI"
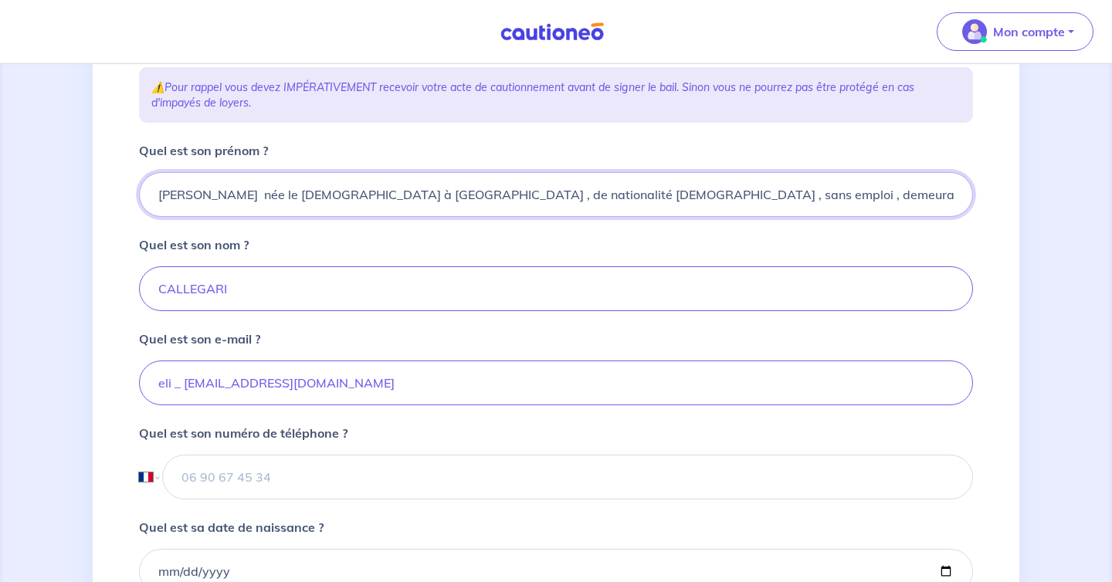
drag, startPoint x: 280, startPoint y: 219, endPoint x: 355, endPoint y: 215, distance: 75.0
click at [355, 215] on input "[PERSON_NAME] née le [DEMOGRAPHIC_DATA] à [GEOGRAPHIC_DATA] , de nationalité [D…" at bounding box center [556, 194] width 834 height 45
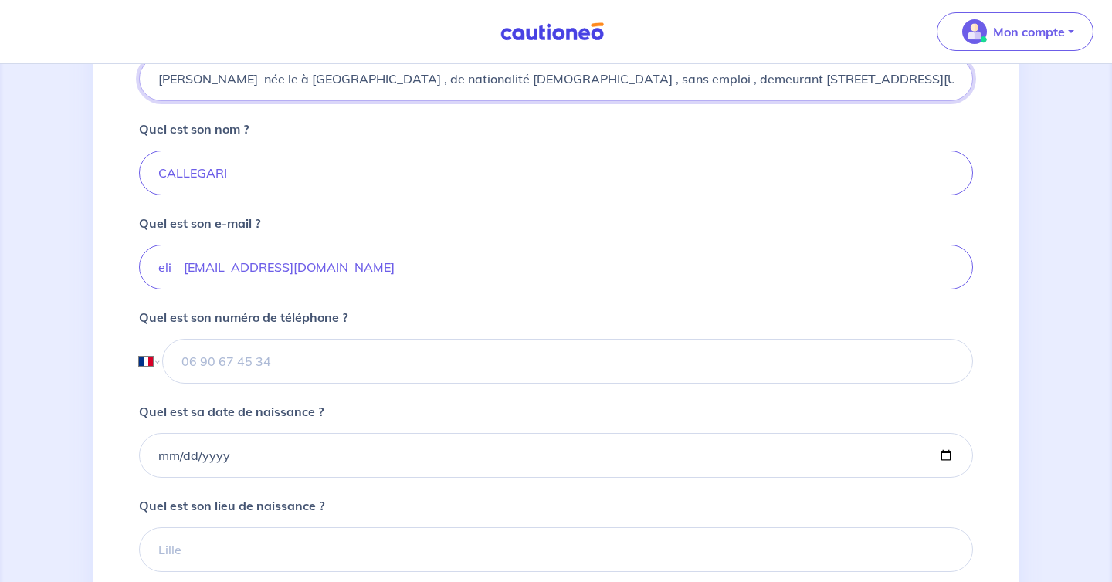
scroll to position [435, 0]
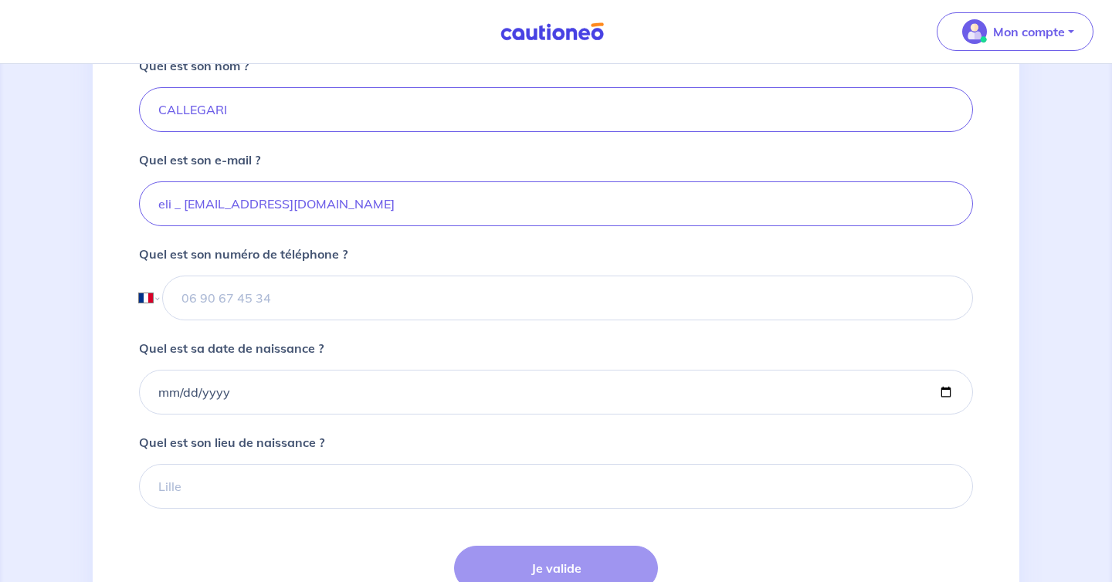
type input "[PERSON_NAME] née le à [GEOGRAPHIC_DATA] , de nationalité [DEMOGRAPHIC_DATA] , …"
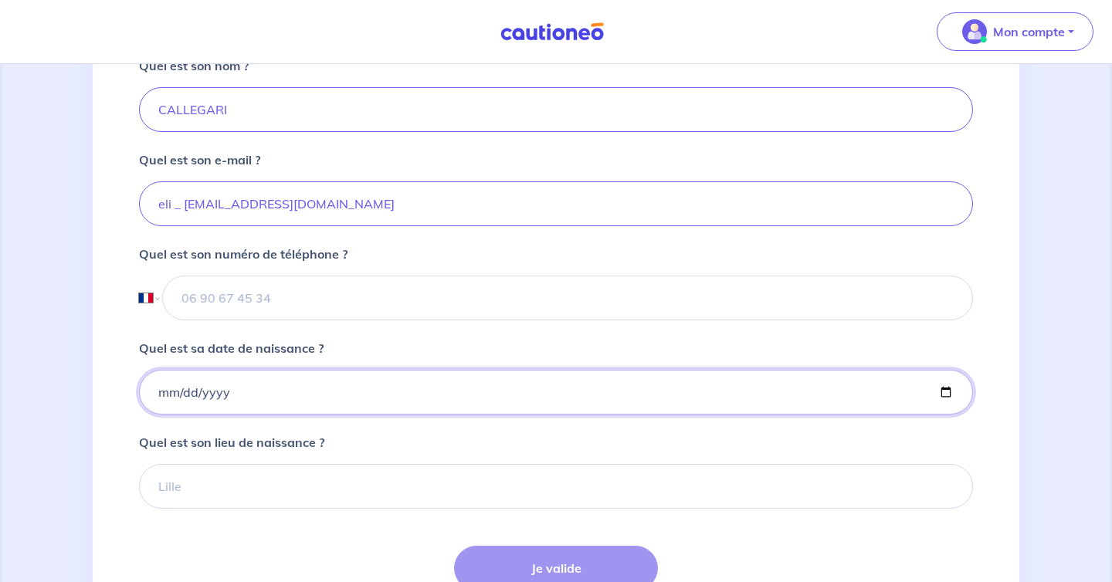
click at [327, 415] on input "Quel est sa date de naissance ?" at bounding box center [556, 392] width 834 height 45
type input "[DATE]"
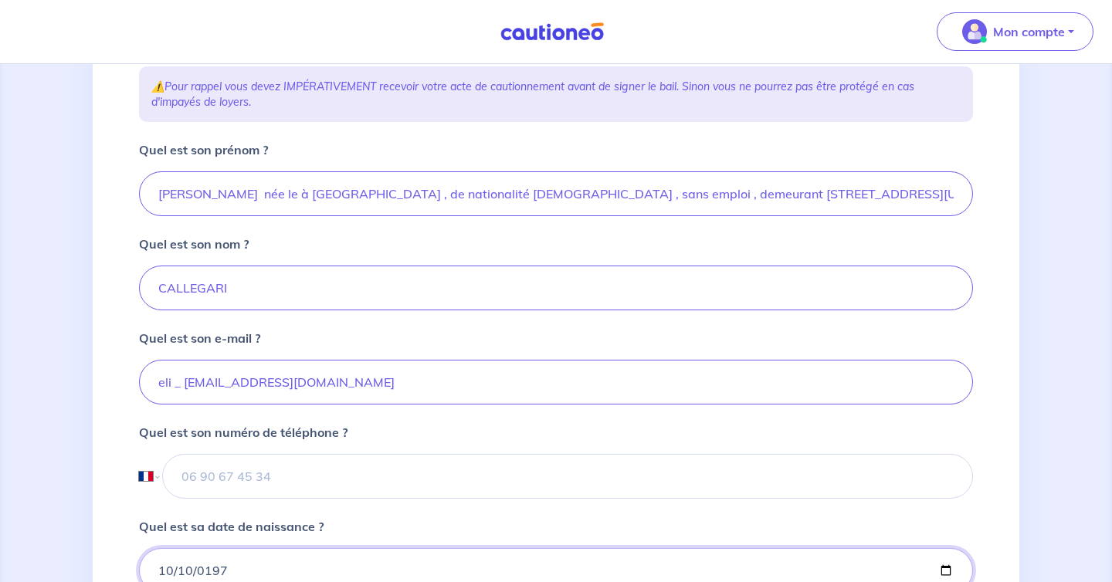
scroll to position [254, 0]
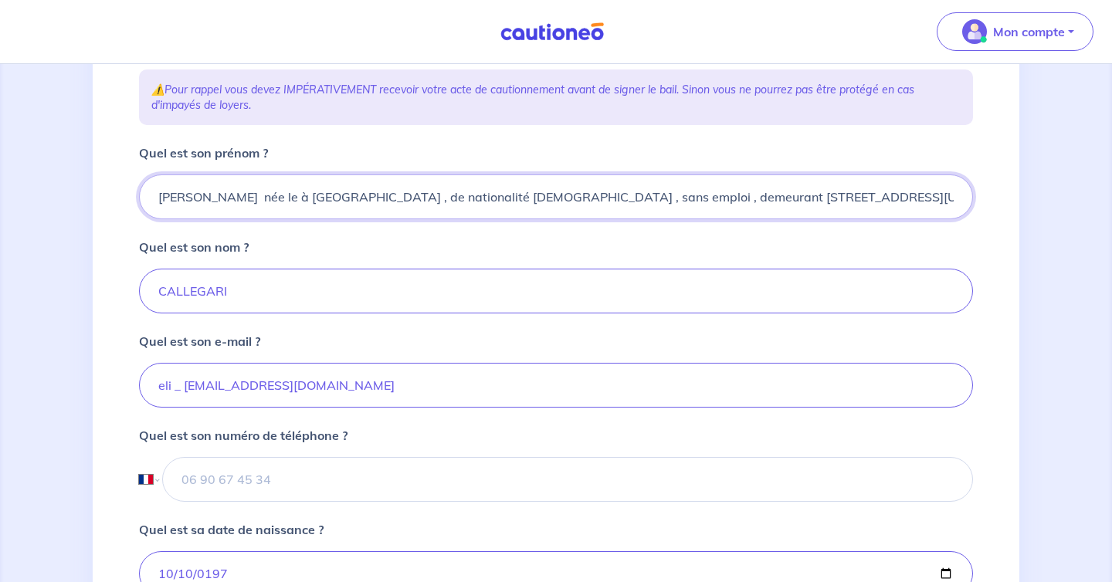
drag, startPoint x: 271, startPoint y: 220, endPoint x: 328, endPoint y: 220, distance: 57.1
click at [328, 219] on input "[PERSON_NAME] née le à [GEOGRAPHIC_DATA] , de nationalité [DEMOGRAPHIC_DATA] , …" at bounding box center [556, 196] width 834 height 45
type input "[PERSON_NAME] née le à , de nationalité [DEMOGRAPHIC_DATA] , sans emploi , deme…"
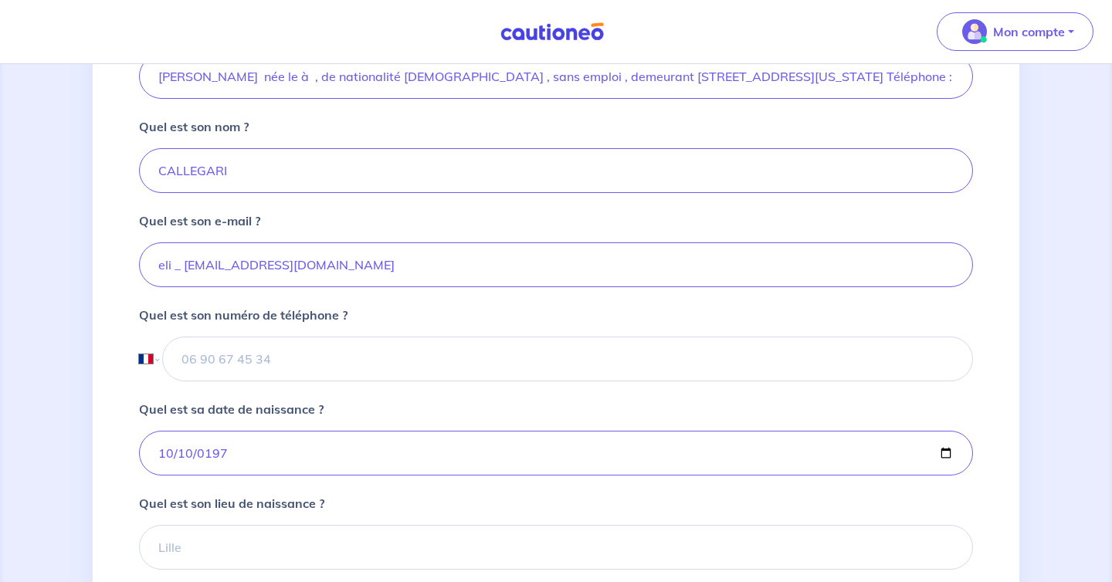
scroll to position [421, 0]
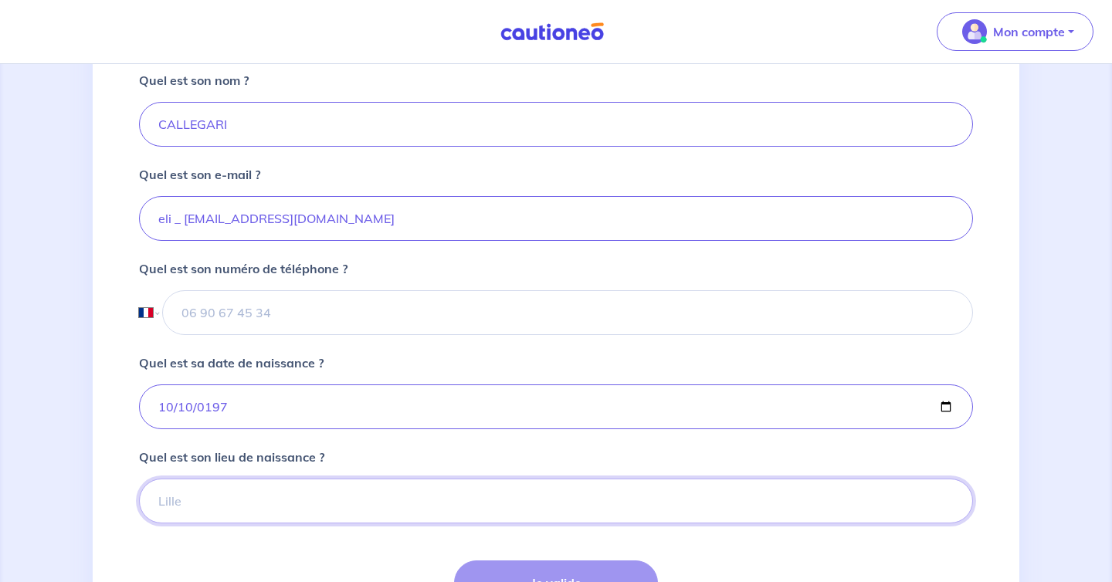
click at [321, 523] on input "Quel est son lieu de naissance ?" at bounding box center [556, 501] width 834 height 45
paste input "LA SPEZIA"
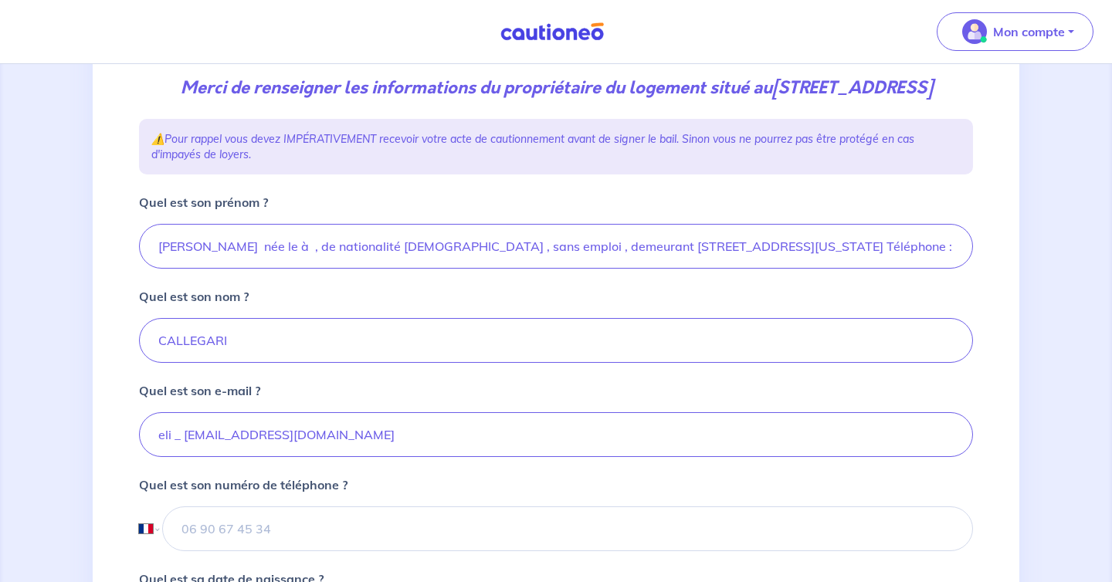
scroll to position [196, 0]
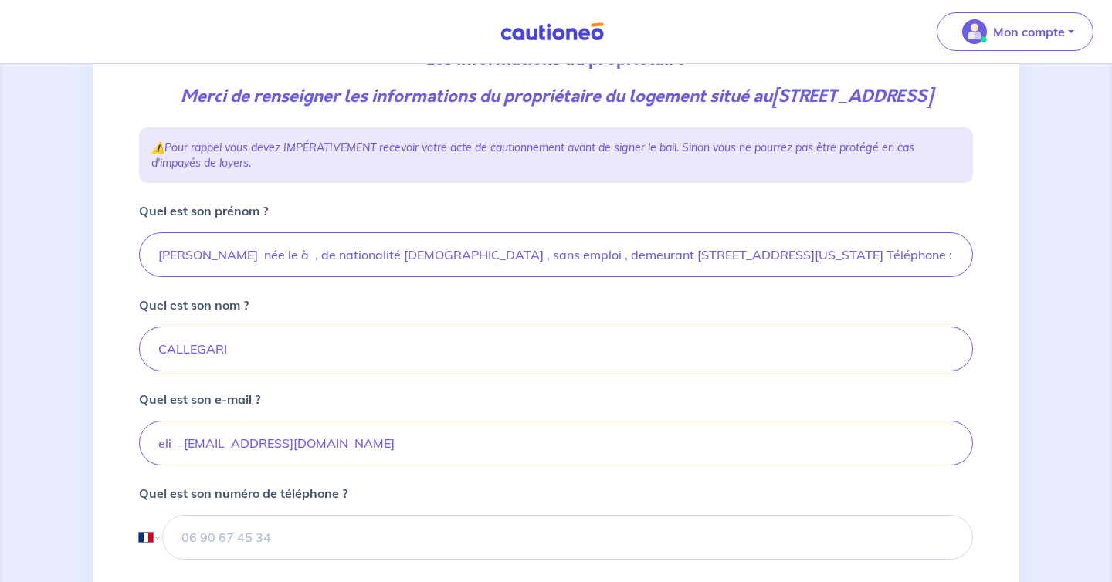
type input "LA SPEZIA"
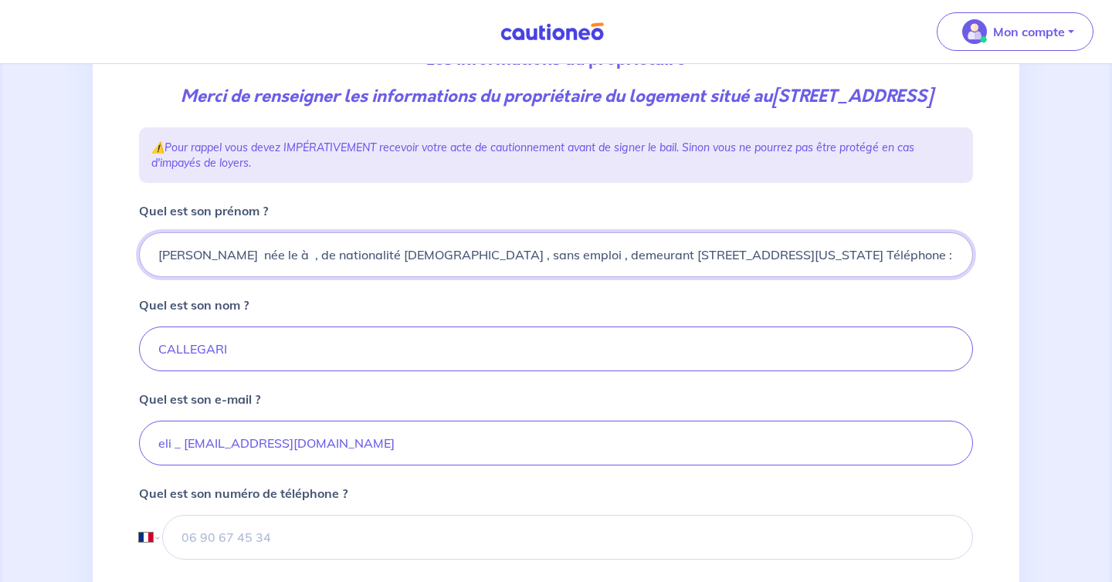
scroll to position [0, 172]
drag, startPoint x: 219, startPoint y: 283, endPoint x: 298, endPoint y: 281, distance: 78.8
click at [298, 277] on input "[PERSON_NAME] née le à , de nationalité [DEMOGRAPHIC_DATA] , sans emploi , deme…" at bounding box center [556, 254] width 834 height 45
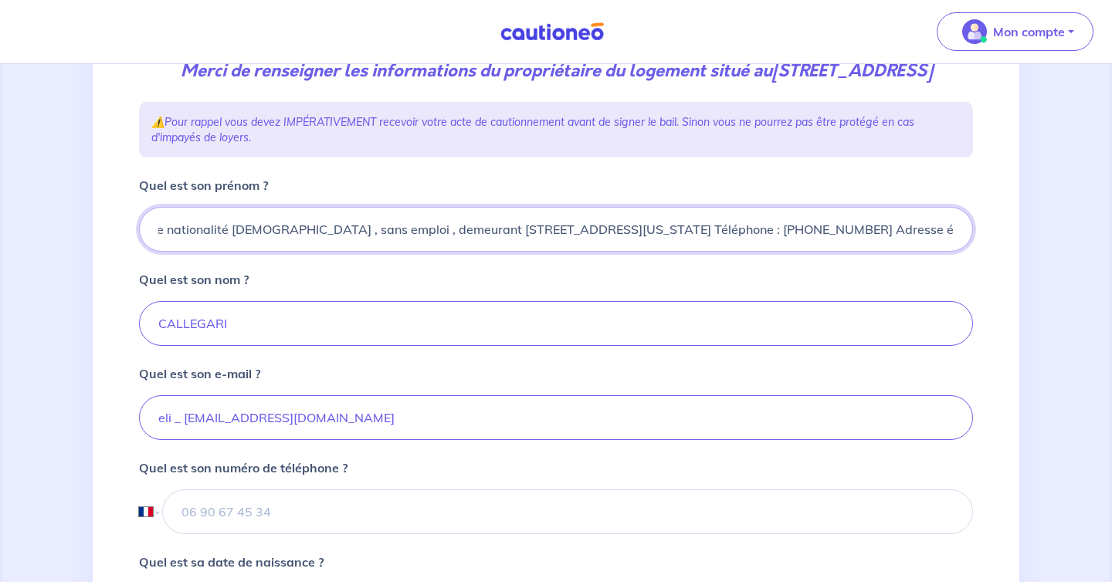
drag, startPoint x: 888, startPoint y: 253, endPoint x: 821, endPoint y: 259, distance: 67.4
click at [821, 252] on input "[PERSON_NAME] née le à , de nationalité [DEMOGRAPHIC_DATA] , sans emploi , deme…" at bounding box center [556, 229] width 834 height 45
type input "[PERSON_NAME] née le à , de nationalité [DEMOGRAPHIC_DATA] , sans emploi , deme…"
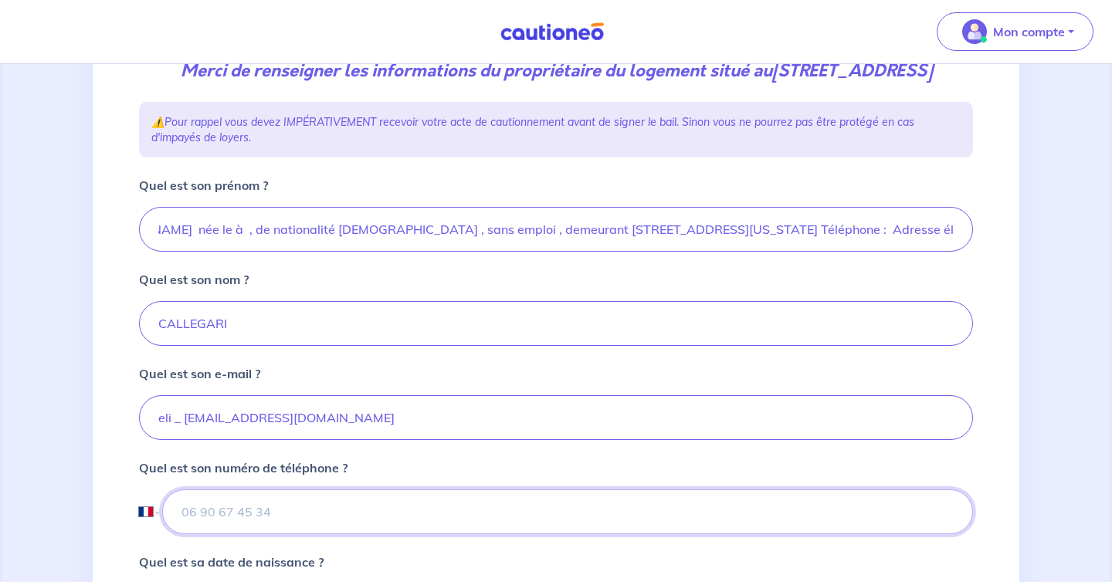
click at [389, 522] on input "tel" at bounding box center [567, 511] width 810 height 45
paste input "[PHONE_NUMBER]"
select select "IT"
type input "[PHONE_NUMBER]"
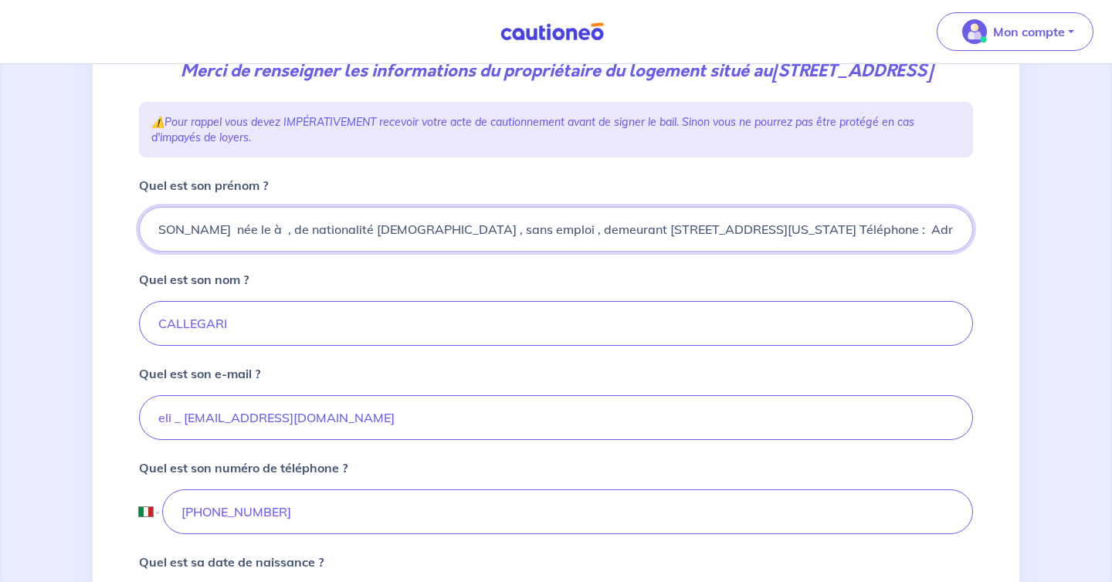
scroll to position [0, 66]
drag, startPoint x: 221, startPoint y: 254, endPoint x: 1017, endPoint y: 256, distance: 795.8
click at [1017, 256] on div "2 3 4 Informations location Informations propriétaire Informations bail Validat…" at bounding box center [556, 386] width 926 height 1013
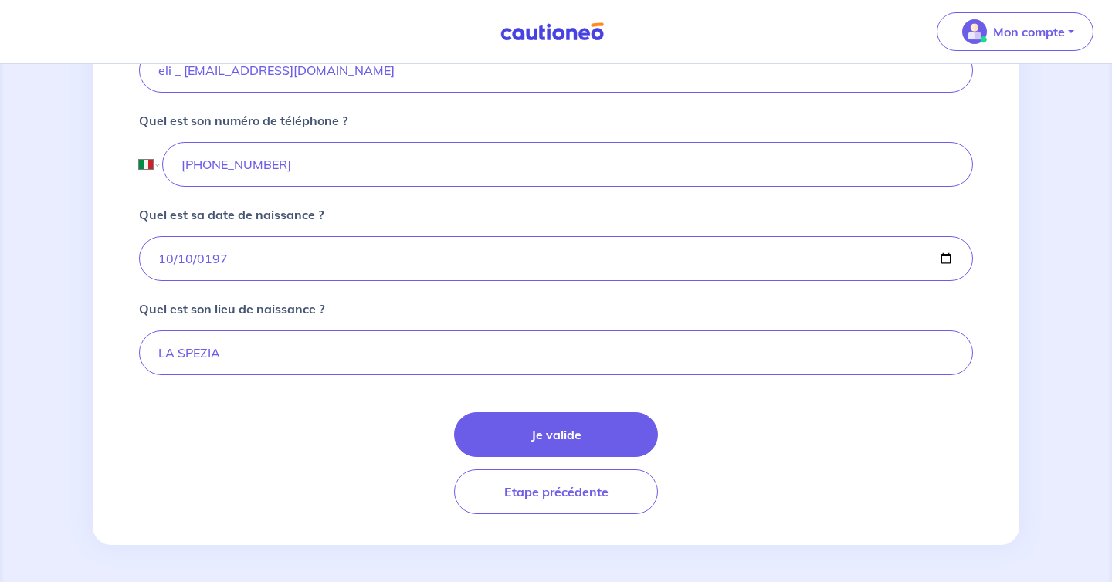
scroll to position [594, 0]
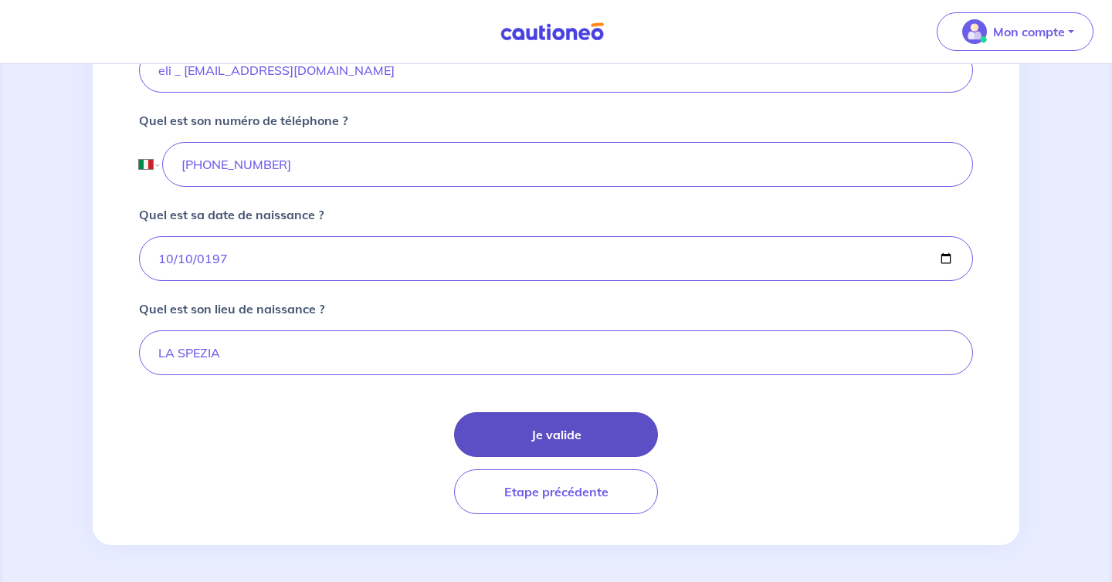
type input "[PERSON_NAME]"
click at [594, 422] on button "Je valide" at bounding box center [556, 434] width 204 height 45
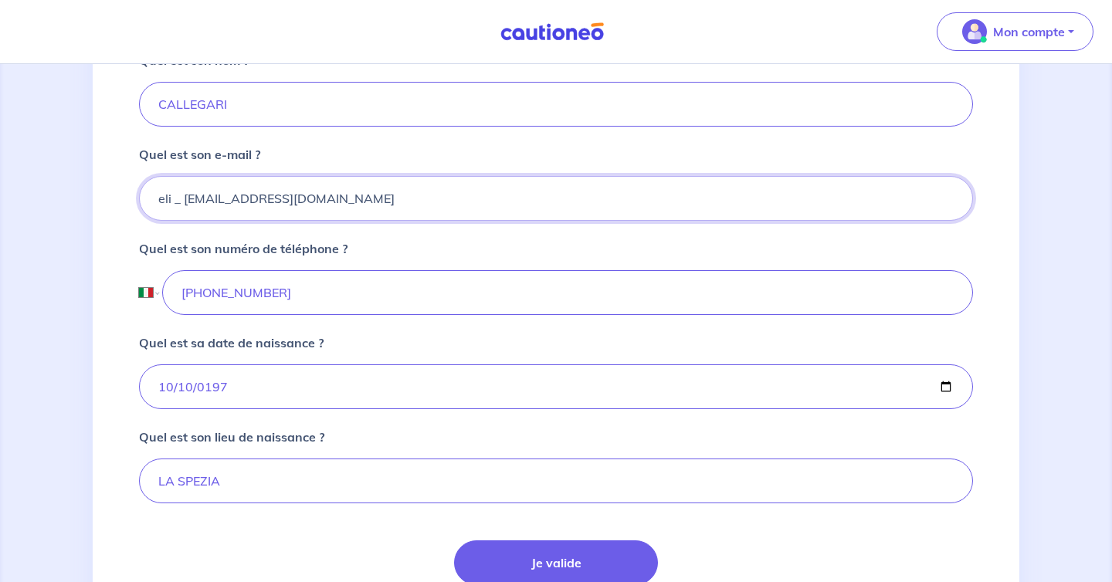
scroll to position [426, 0]
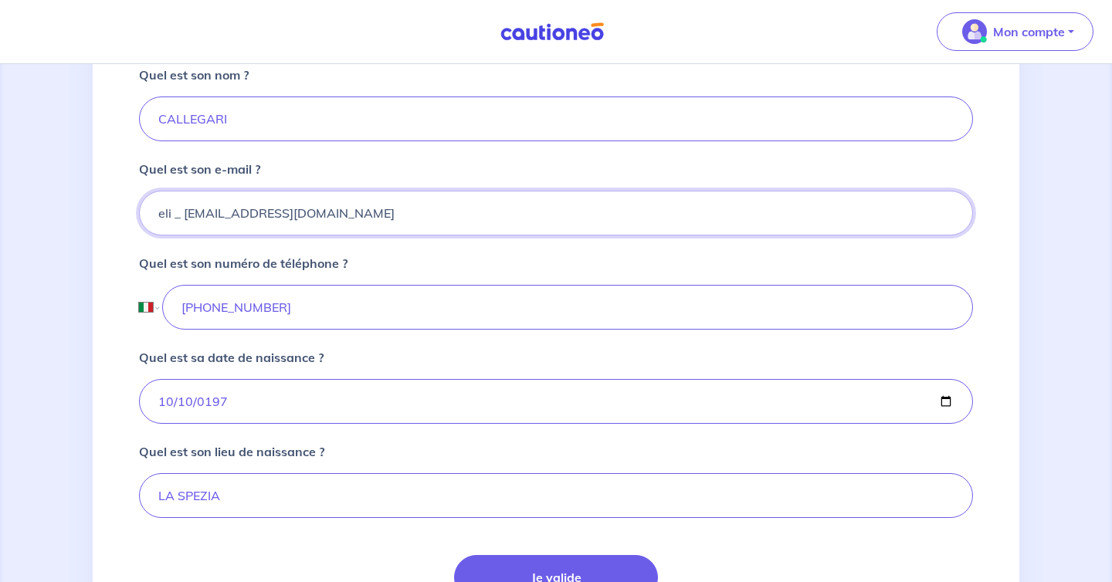
click at [310, 235] on input "eli _ [EMAIL_ADDRESS][DOMAIN_NAME]" at bounding box center [556, 213] width 834 height 45
drag, startPoint x: 310, startPoint y: 235, endPoint x: 95, endPoint y: 232, distance: 214.6
click at [95, 232] on div "2 3 4 Informations location Informations propriétaire Informations bail Validat…" at bounding box center [556, 181] width 926 height 1013
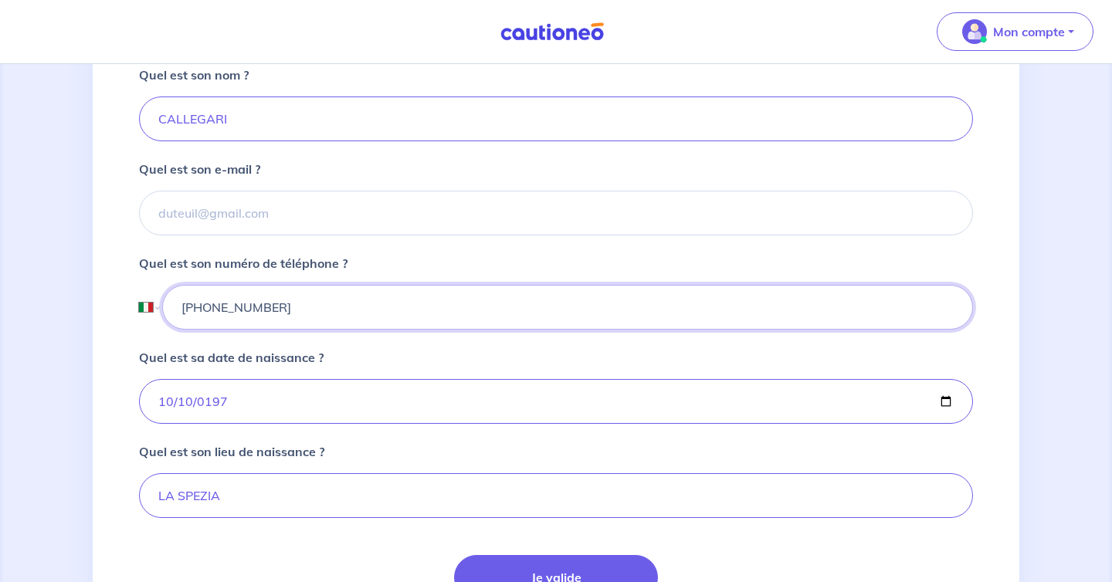
click at [182, 330] on input "[PHONE_NUMBER]" at bounding box center [567, 307] width 810 height 45
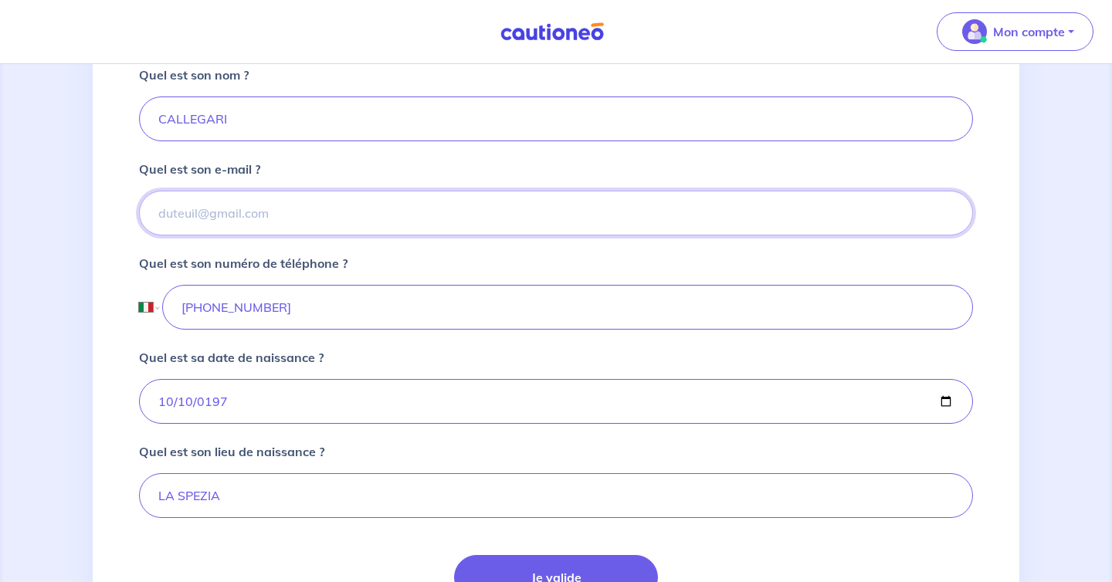
click at [210, 235] on input "Quel est son e-mail ?" at bounding box center [556, 213] width 834 height 45
paste input "eli _ [EMAIL_ADDRESS][DOMAIN_NAME]"
click at [172, 235] on input "eli _ [EMAIL_ADDRESS][DOMAIN_NAME]" at bounding box center [556, 213] width 834 height 45
type input "[EMAIL_ADDRESS][DOMAIN_NAME]"
drag, startPoint x: 332, startPoint y: 244, endPoint x: 69, endPoint y: 228, distance: 262.9
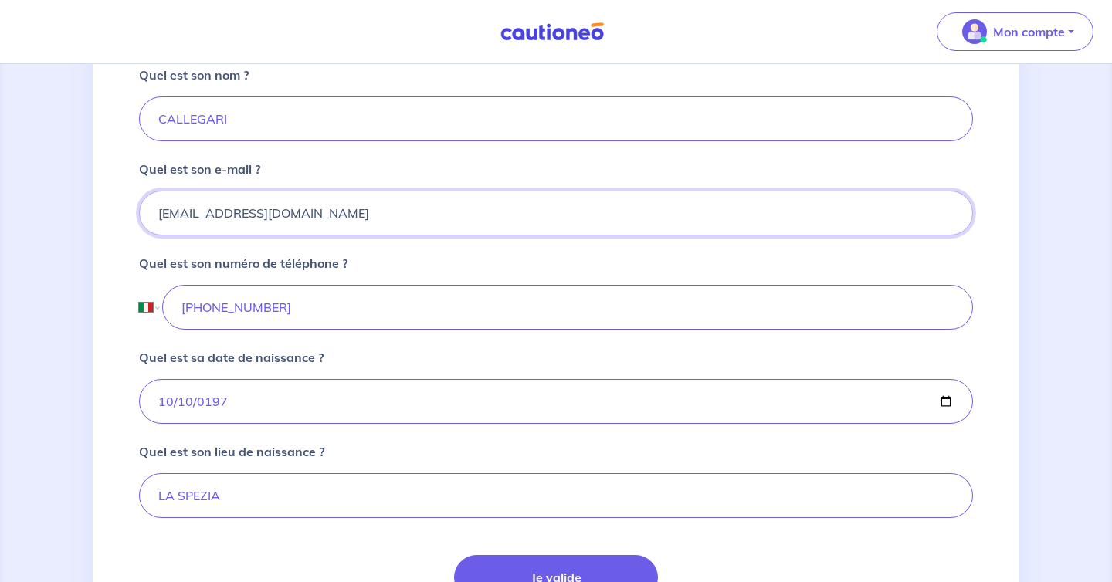
click at [69, 228] on div "2 3 4 Informations location Informations propriétaire Informations bail Validat…" at bounding box center [556, 181] width 1112 height 1087
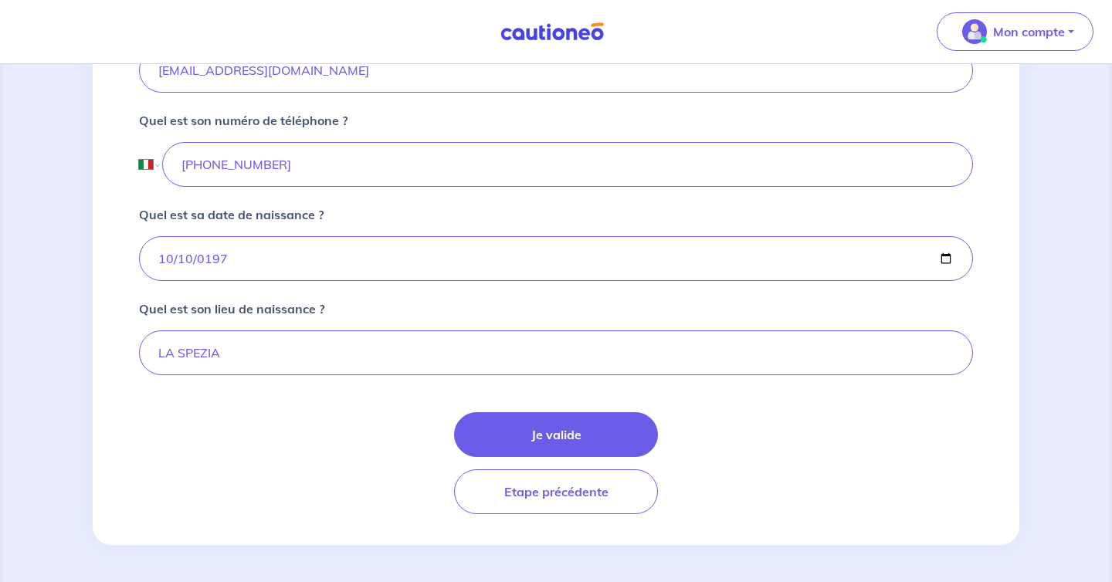
scroll to position [594, 0]
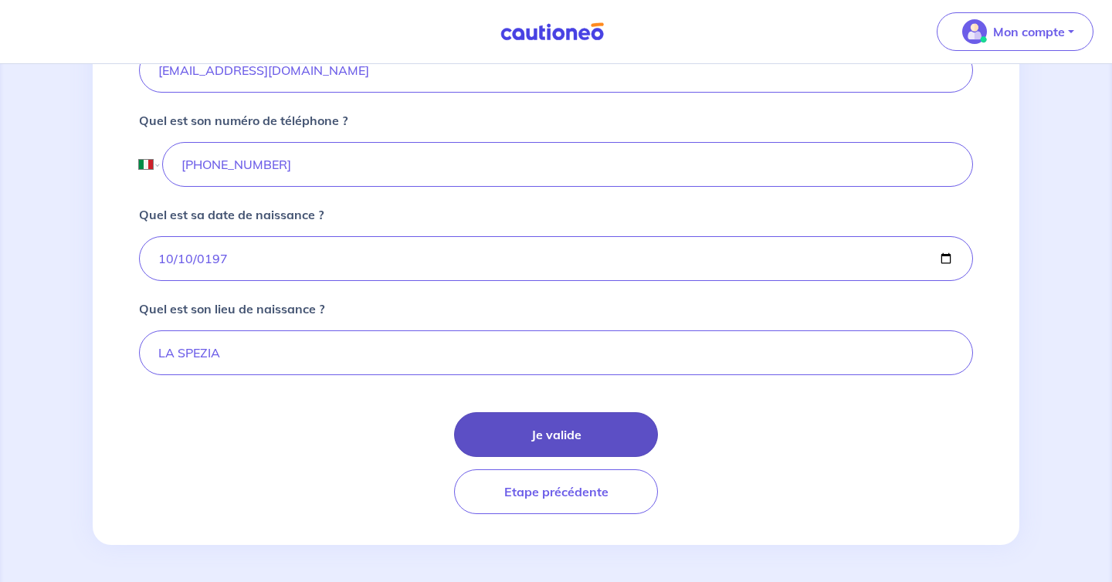
click at [553, 434] on button "Je valide" at bounding box center [556, 434] width 204 height 45
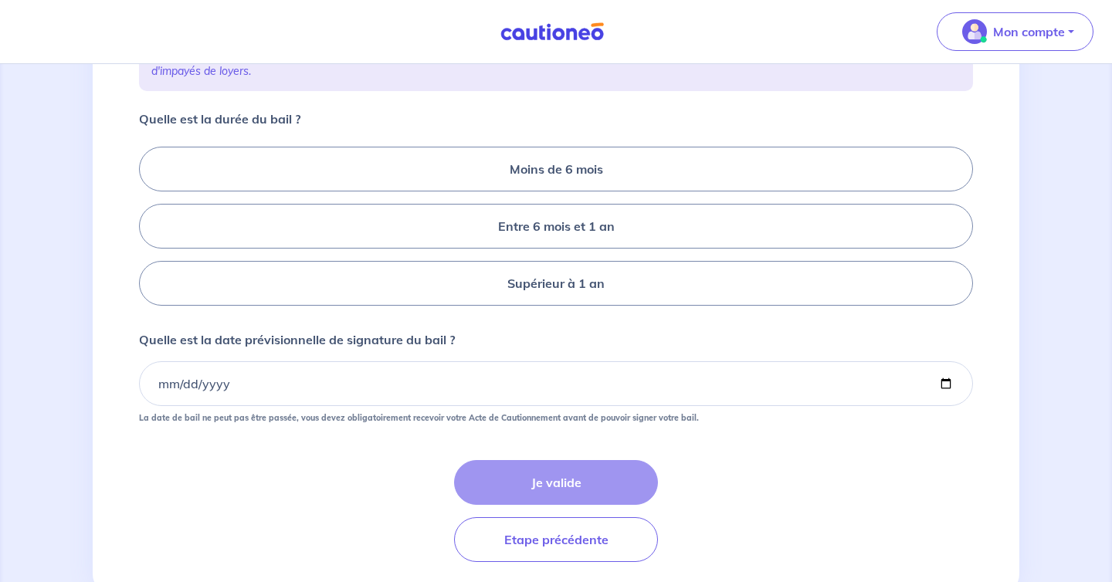
scroll to position [287, 0]
click at [535, 249] on label "Entre 6 mois et 1 an" at bounding box center [556, 227] width 834 height 45
click at [149, 232] on input "Entre 6 mois et 1 an" at bounding box center [144, 227] width 10 height 10
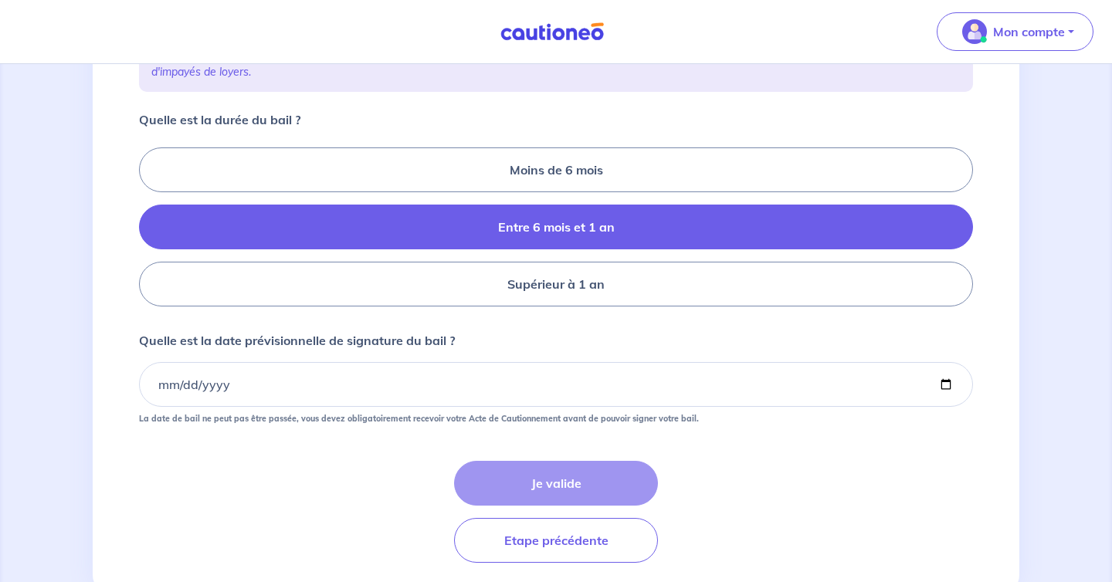
radio input "true"
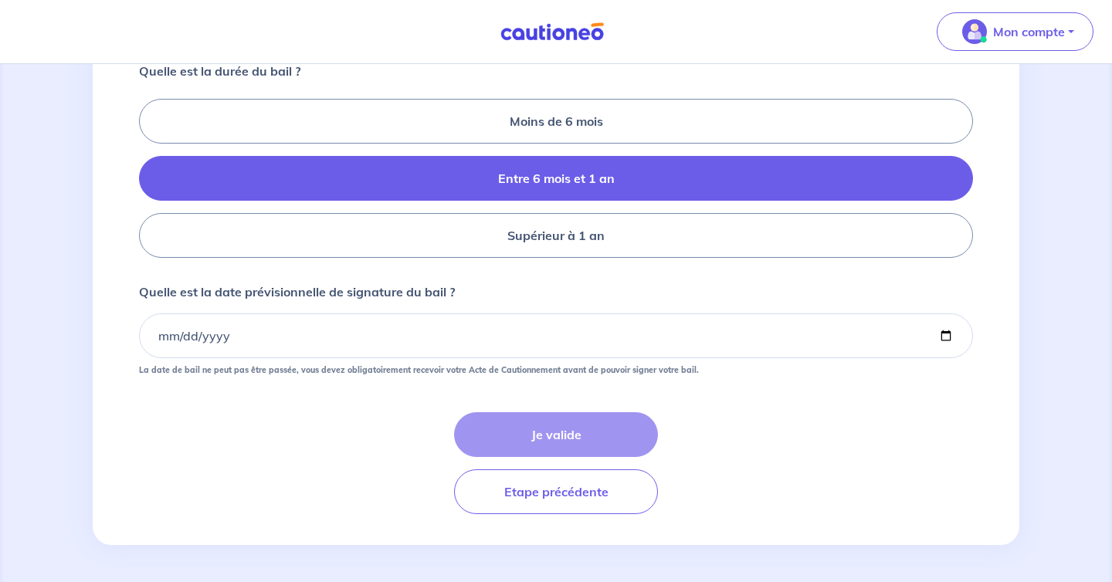
scroll to position [360, 0]
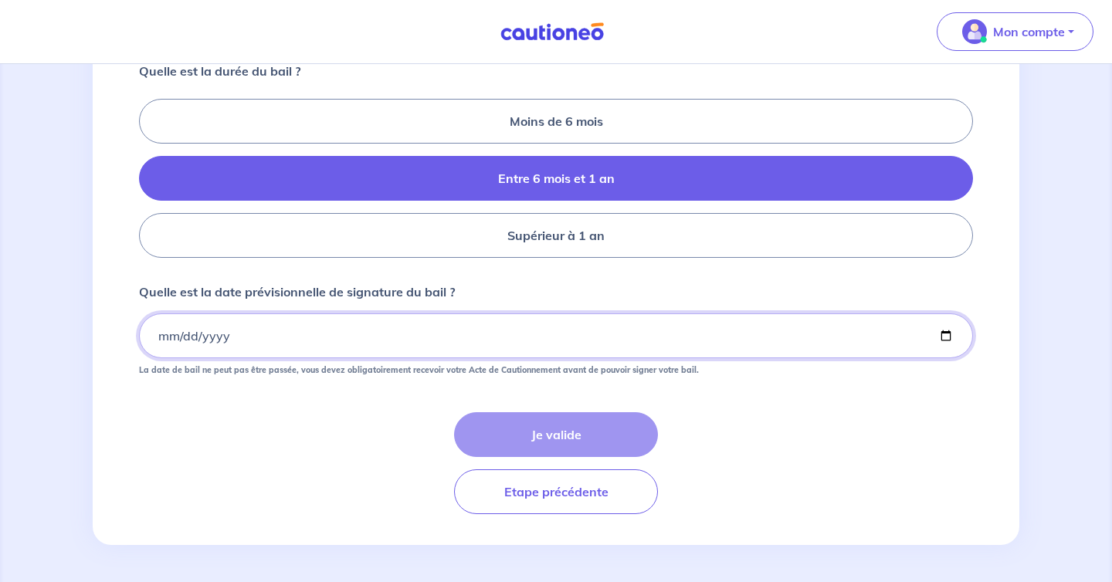
click at [261, 337] on input "Quelle est la date prévisionnelle de signature du bail ?" at bounding box center [556, 335] width 834 height 45
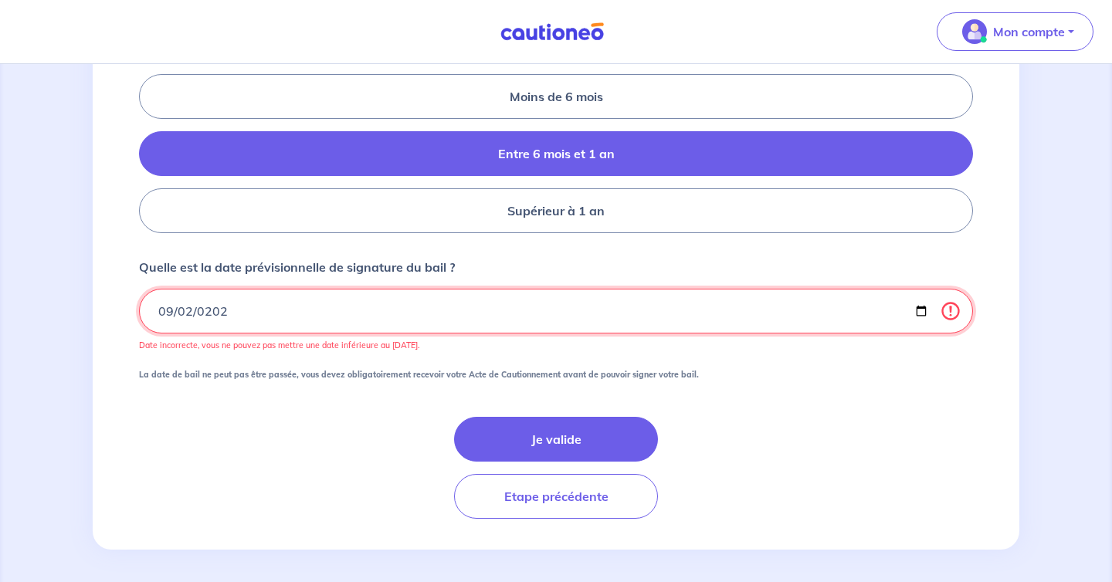
type input "[DATE]"
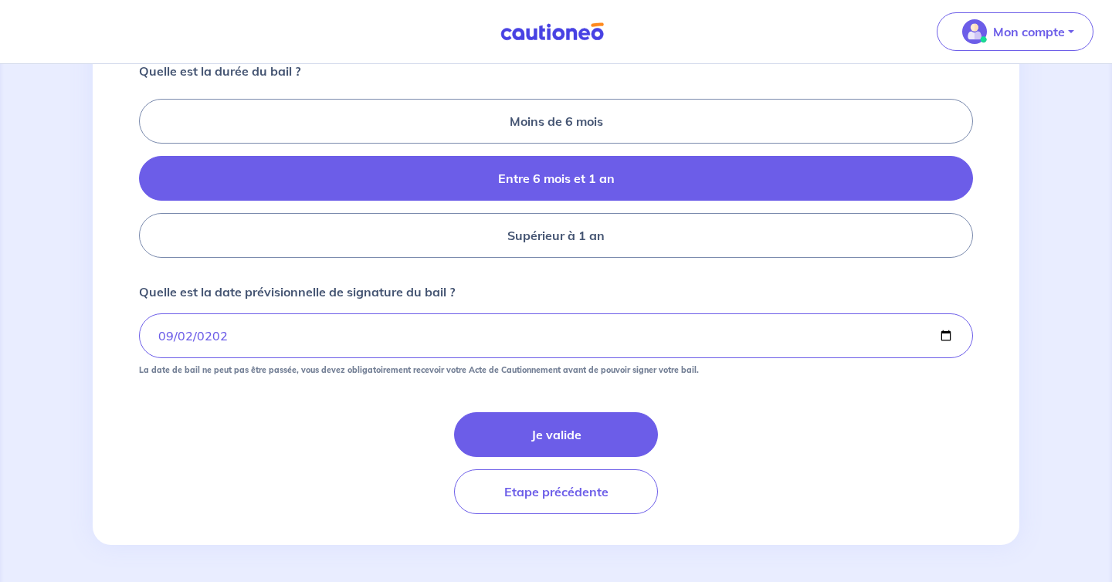
click at [310, 437] on div "Je valide Etape précédente" at bounding box center [556, 463] width 834 height 102
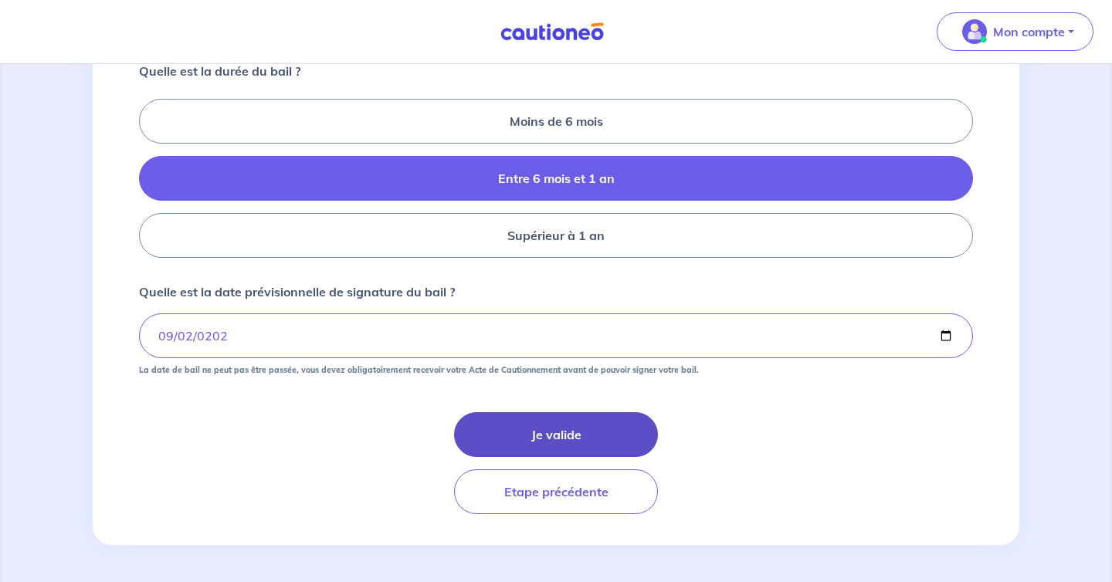
click at [525, 428] on button "Je valide" at bounding box center [556, 434] width 204 height 45
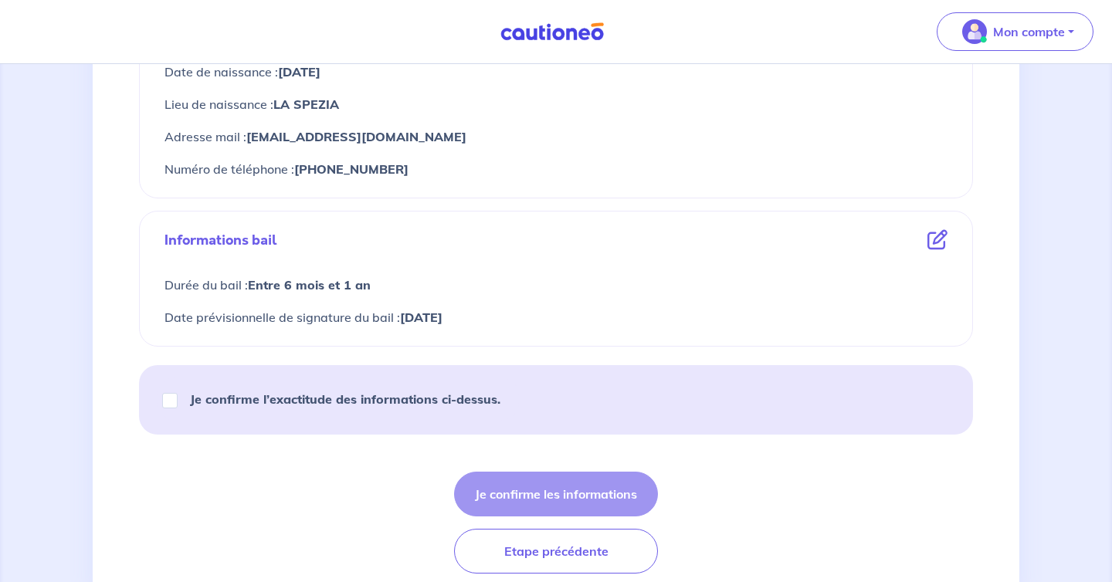
scroll to position [777, 0]
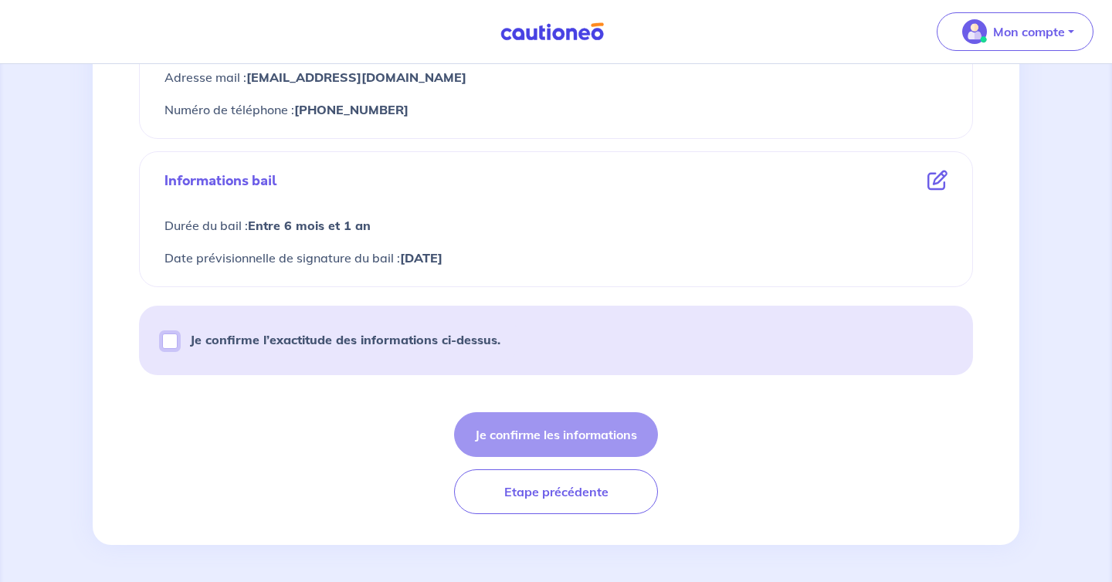
click at [171, 337] on input "Je confirme l’exactitude des informations ci-dessus." at bounding box center [169, 340] width 15 height 15
checkbox input "true"
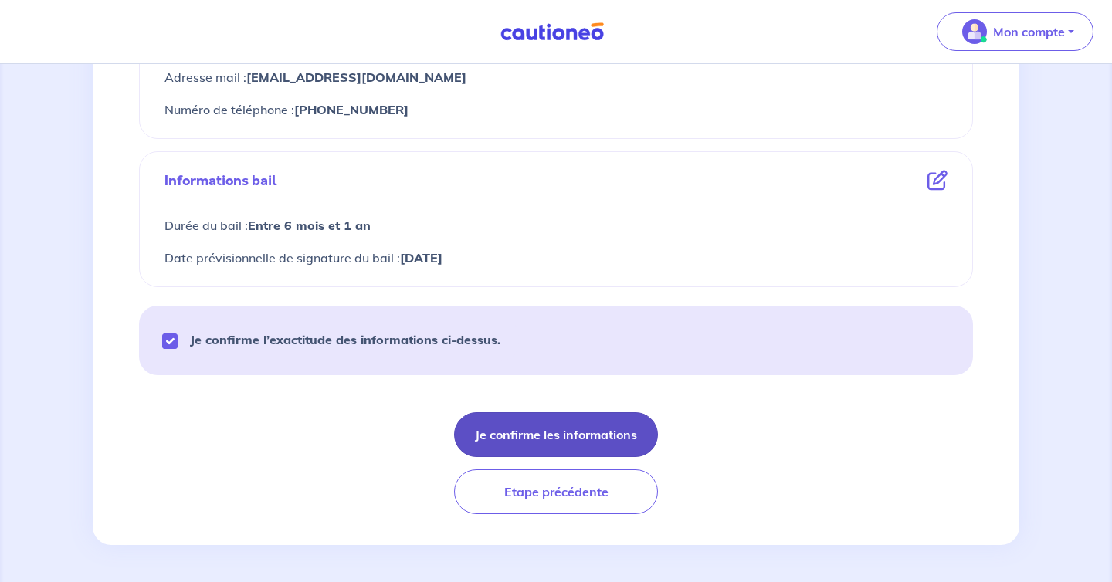
click at [510, 427] on button "Je confirme les informations" at bounding box center [556, 434] width 204 height 45
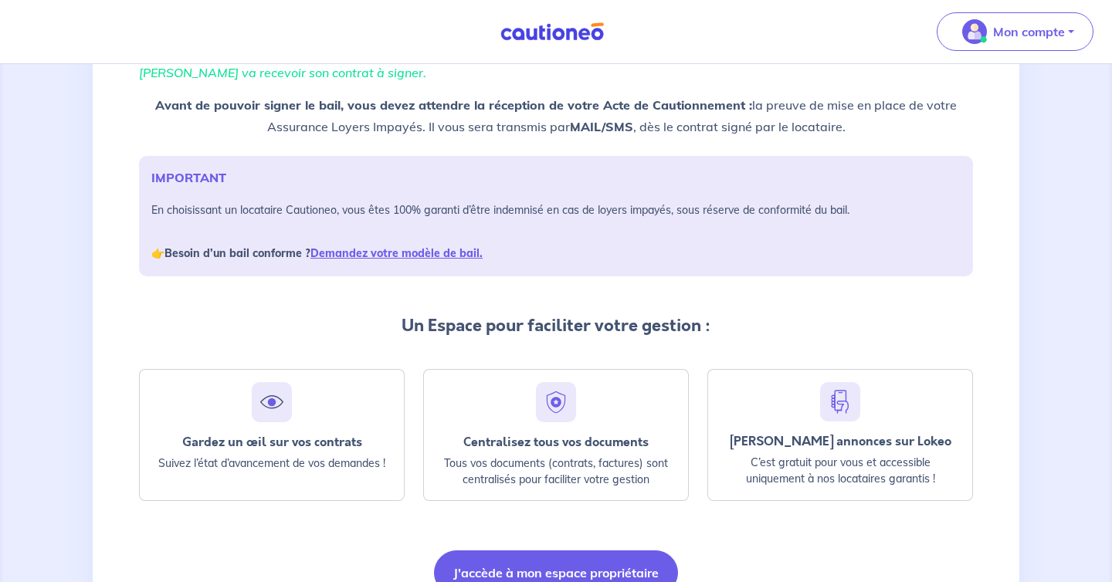
scroll to position [221, 0]
